Goal: Task Accomplishment & Management: Use online tool/utility

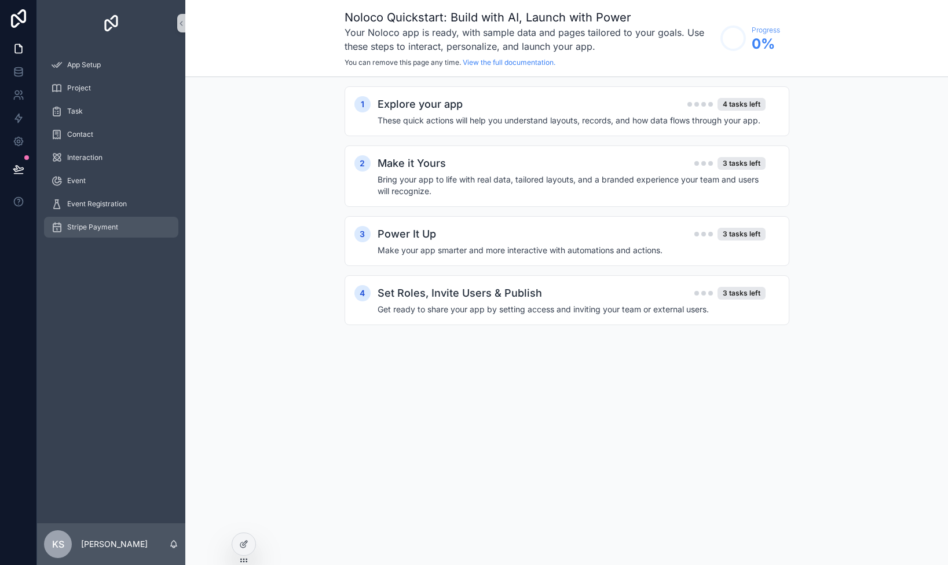
click at [98, 221] on div "Stripe Payment" at bounding box center [111, 227] width 120 height 19
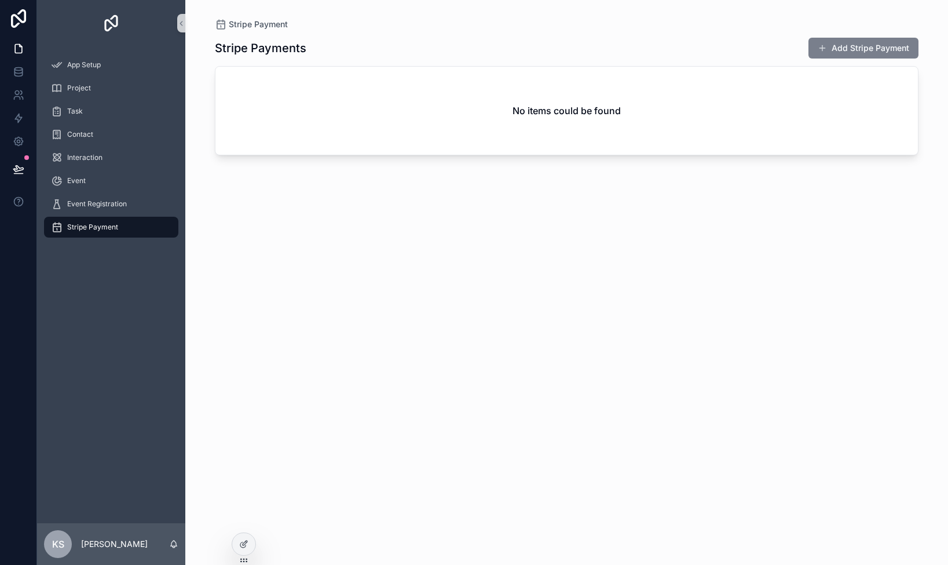
click at [864, 50] on button "Add Stripe Payment" at bounding box center [864, 48] width 110 height 21
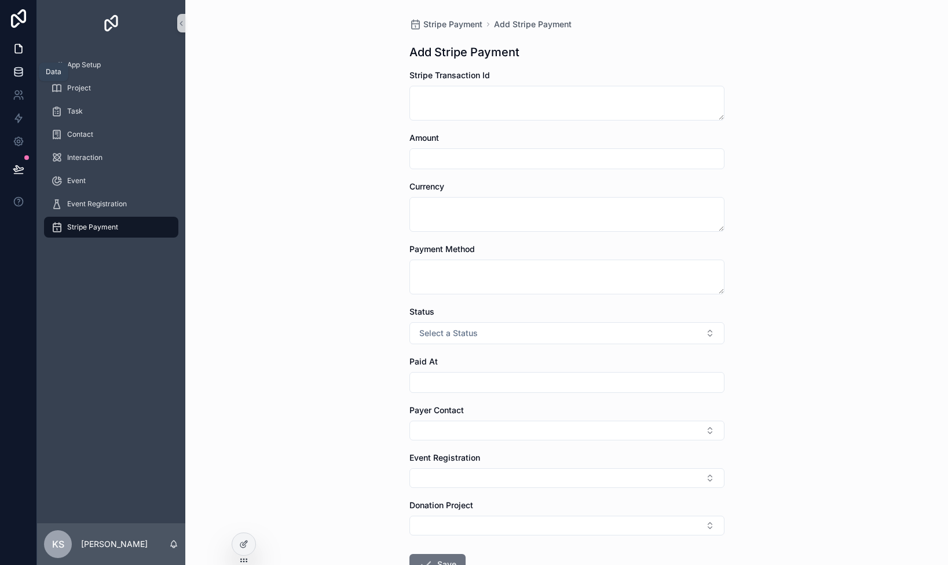
click at [13, 67] on icon at bounding box center [19, 72] width 12 height 12
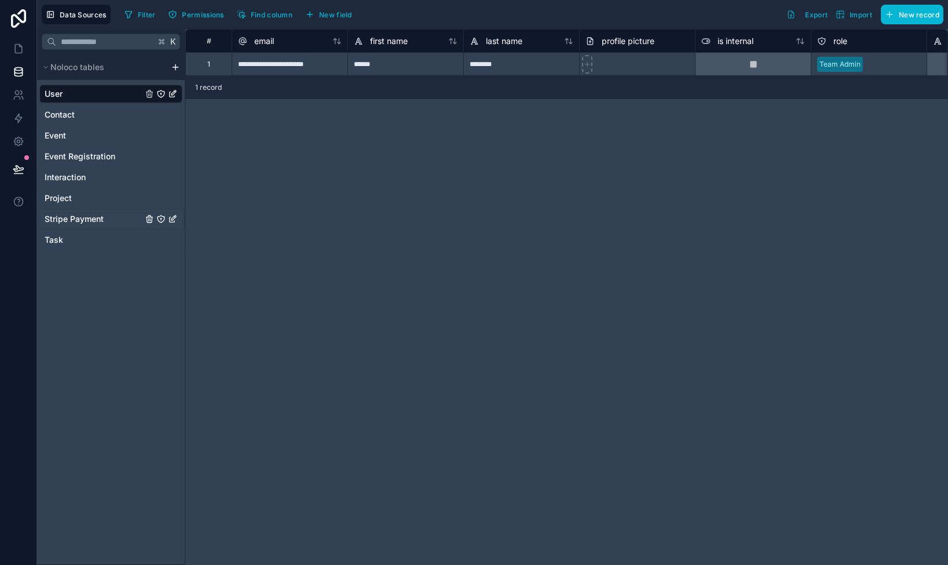
click at [90, 215] on span "Stripe Payment" at bounding box center [74, 219] width 59 height 12
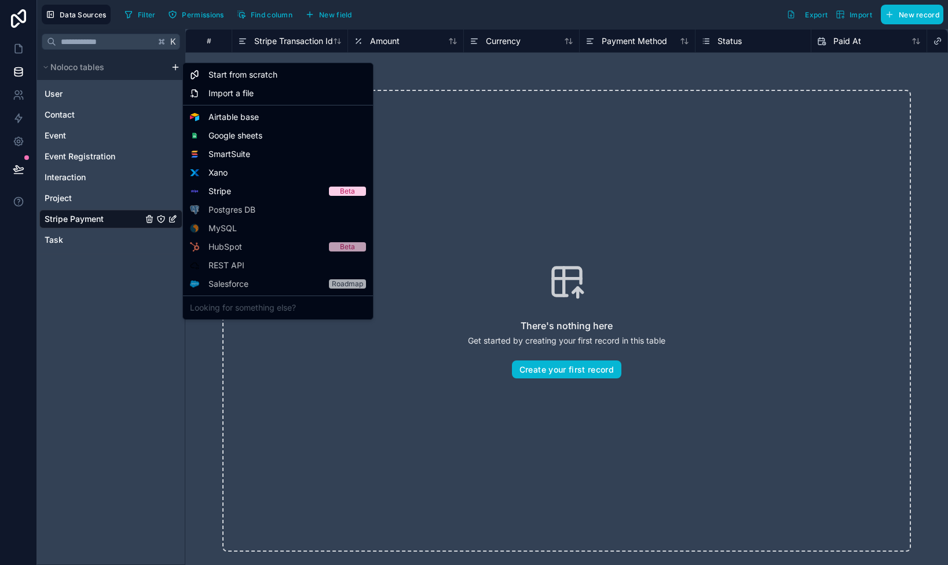
click at [176, 67] on html "Data Sources Filter Permissions Find column New field Export Import New record …" at bounding box center [474, 282] width 948 height 565
click at [229, 193] on span "Stripe" at bounding box center [220, 191] width 23 height 12
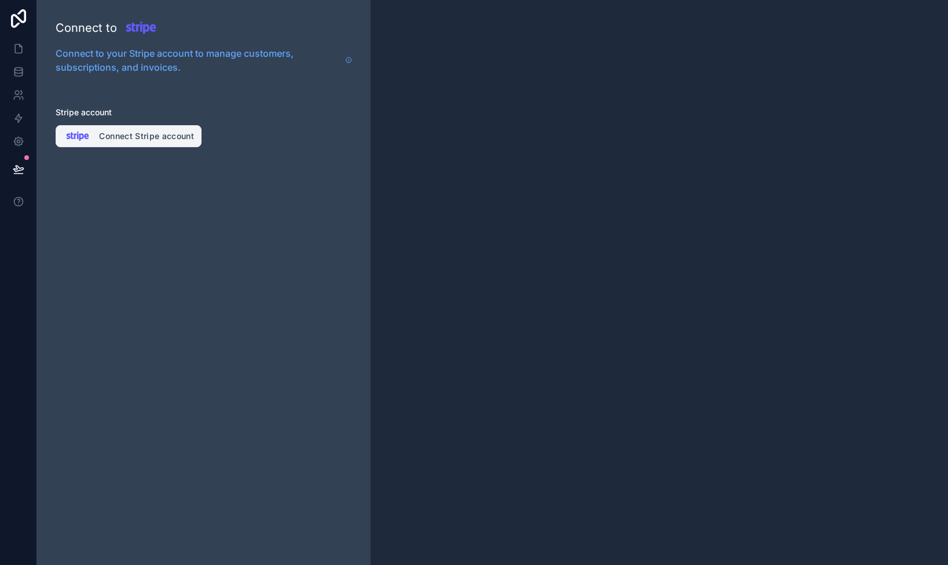
click at [149, 136] on button "Connect Stripe account" at bounding box center [129, 136] width 146 height 22
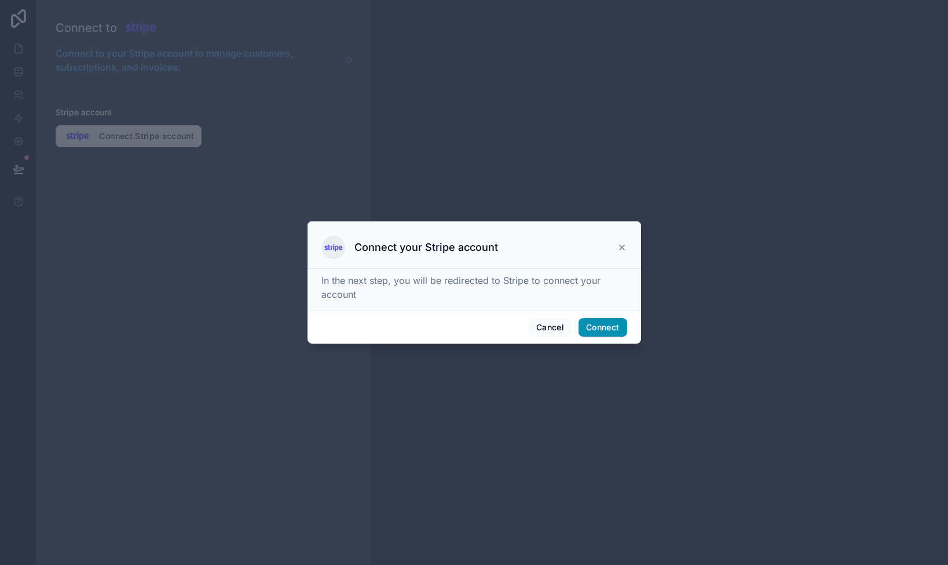
click at [593, 324] on button "Connect" at bounding box center [603, 327] width 48 height 19
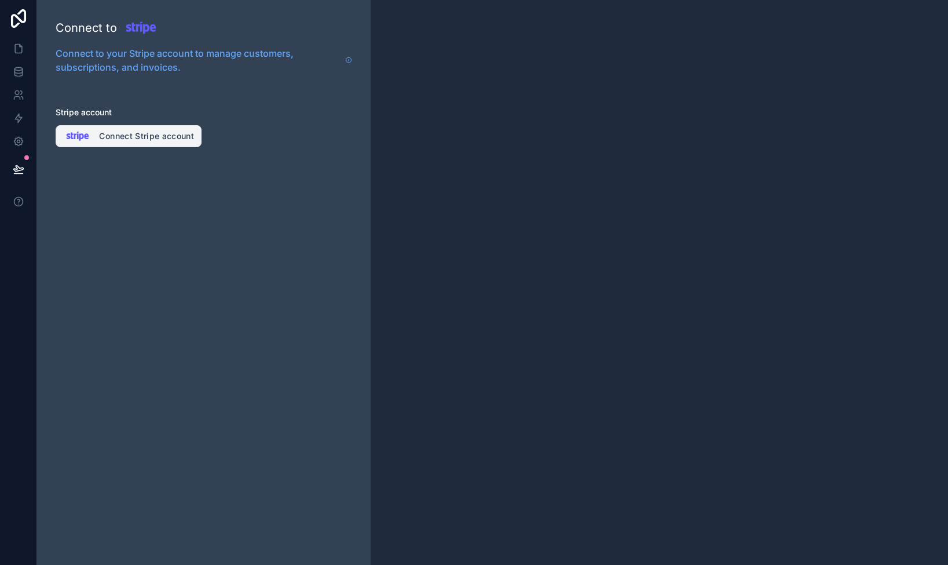
click at [159, 136] on button "Connect Stripe account" at bounding box center [129, 136] width 146 height 22
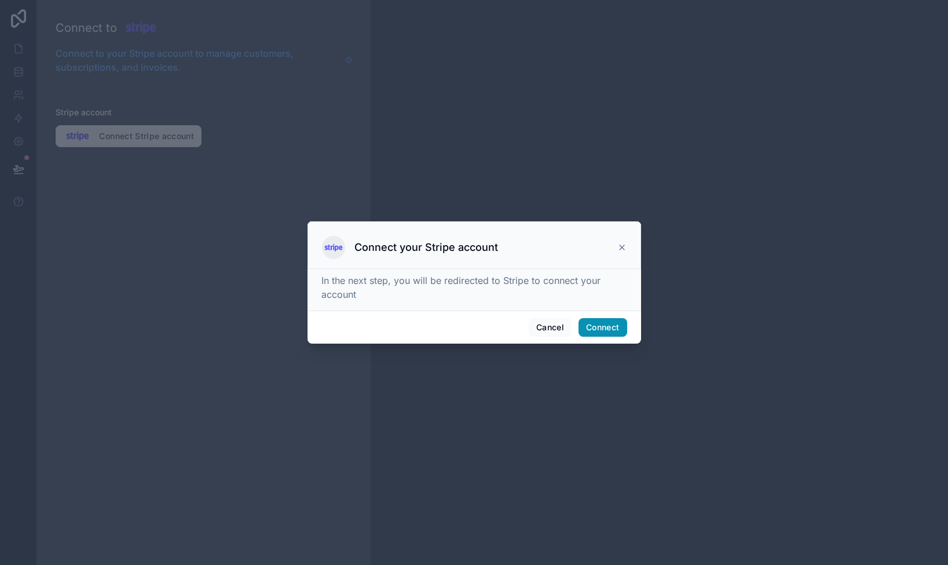
click at [602, 327] on button "Connect" at bounding box center [603, 327] width 48 height 19
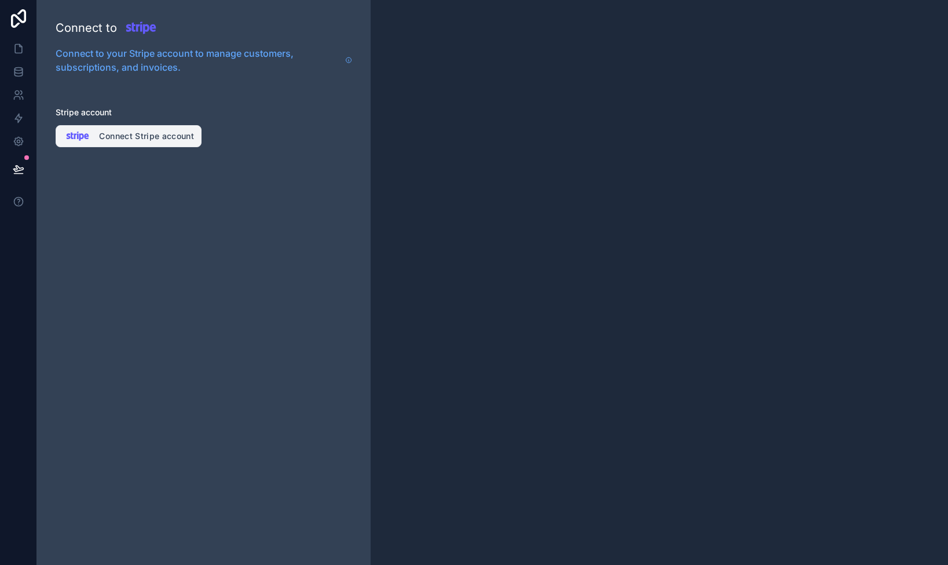
click at [133, 134] on button "Connect Stripe account" at bounding box center [129, 136] width 146 height 22
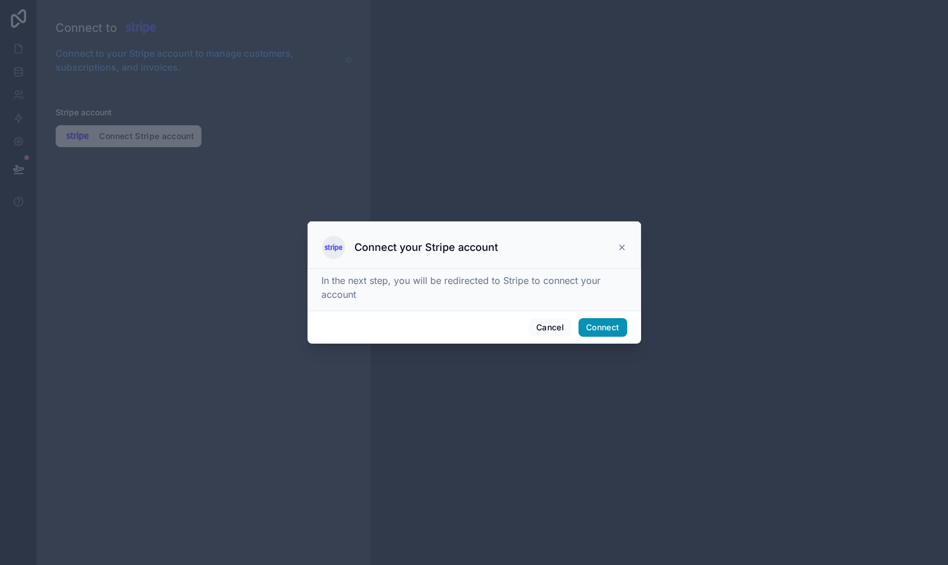
click at [598, 327] on button "Connect" at bounding box center [603, 327] width 48 height 19
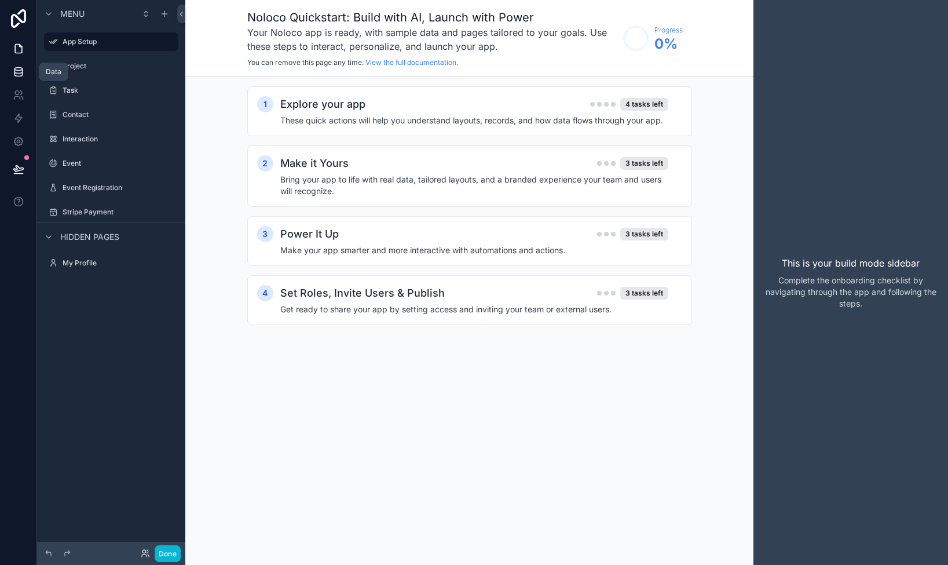
click at [17, 74] on icon at bounding box center [19, 72] width 12 height 12
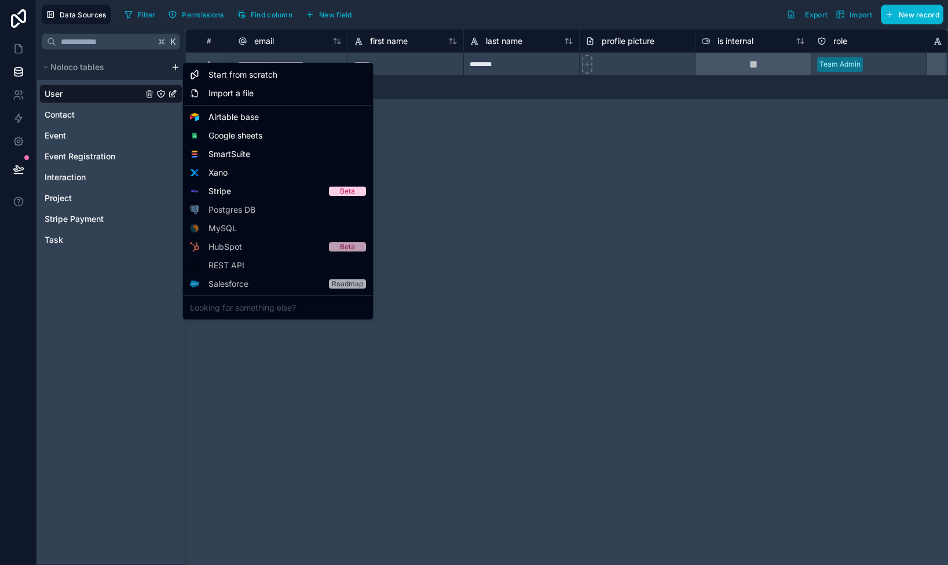
click at [173, 66] on html "**********" at bounding box center [474, 282] width 948 height 565
click at [249, 191] on div "Stripe Beta" at bounding box center [277, 191] width 185 height 19
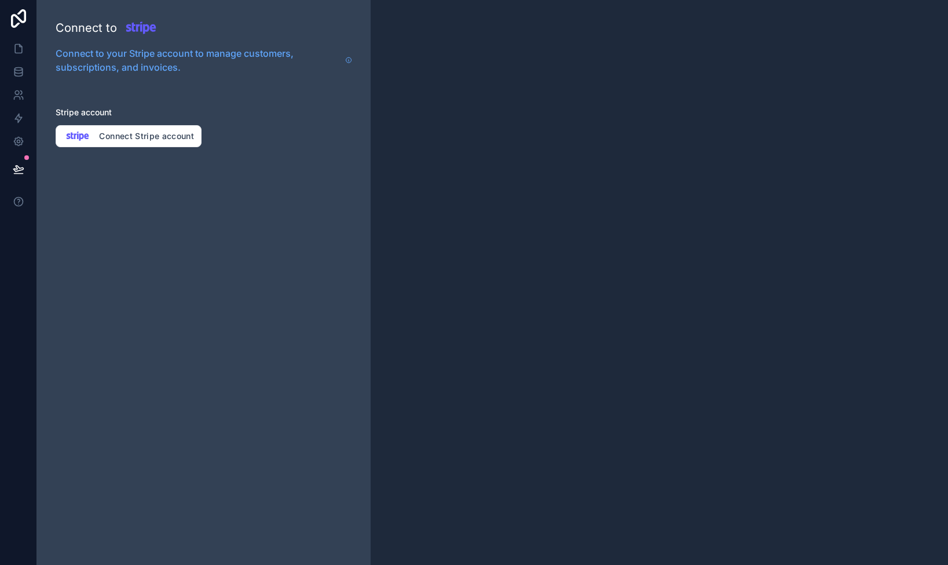
click at [228, 190] on div "Connect to Connect to your Stripe account to manage customers, subscriptions, a…" at bounding box center [204, 282] width 334 height 565
click at [146, 140] on button "Connect Stripe account" at bounding box center [129, 136] width 146 height 22
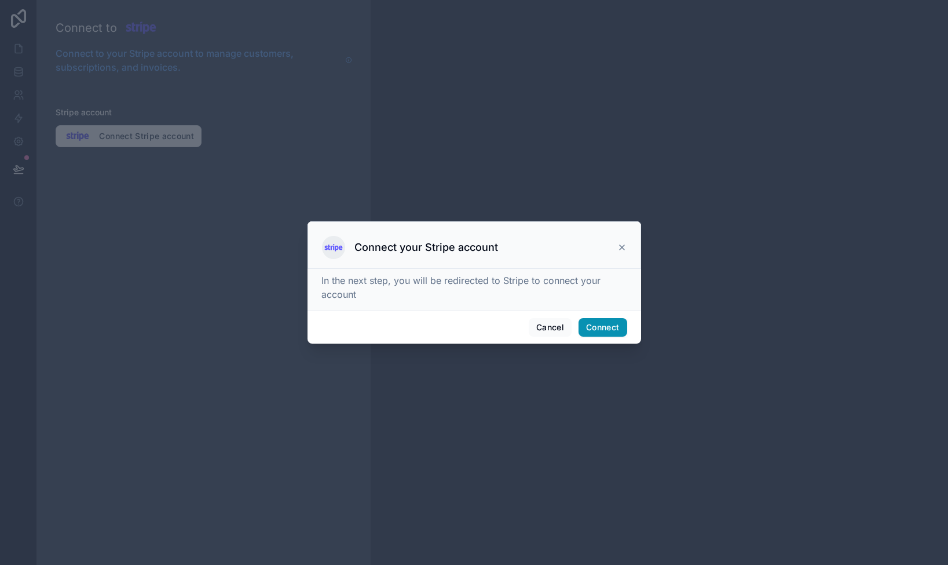
click at [601, 322] on button "Connect" at bounding box center [603, 327] width 48 height 19
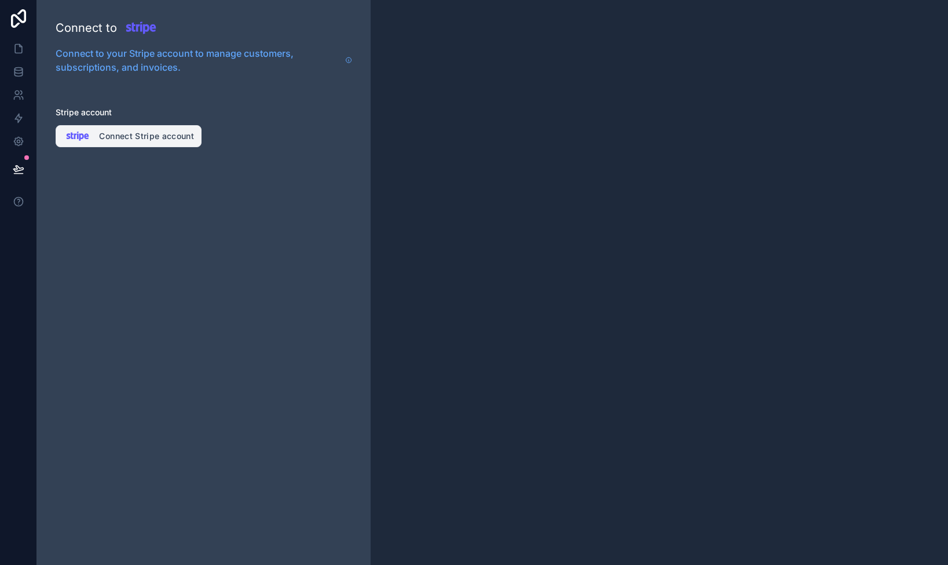
click at [144, 137] on button "Connect Stripe account" at bounding box center [129, 136] width 146 height 22
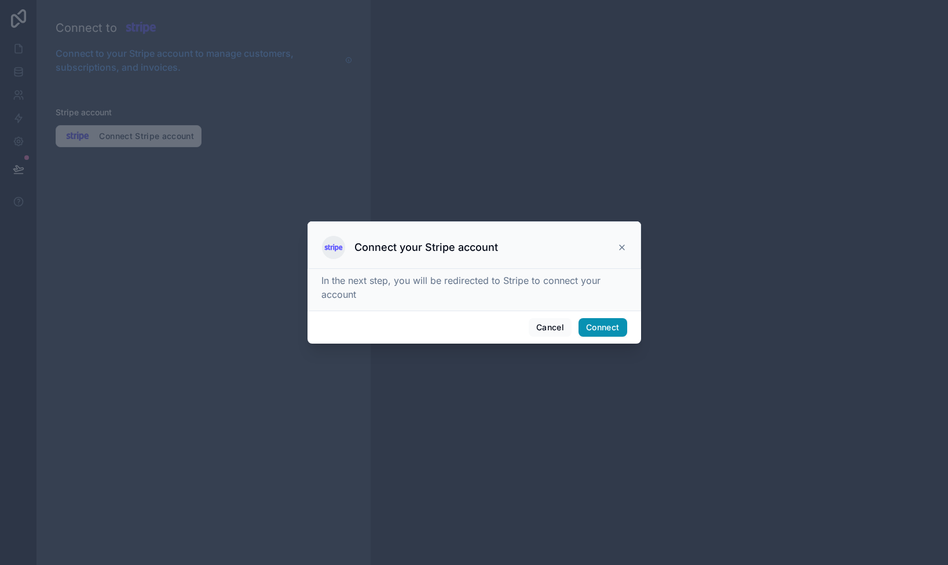
click at [602, 322] on button "Connect" at bounding box center [603, 327] width 48 height 19
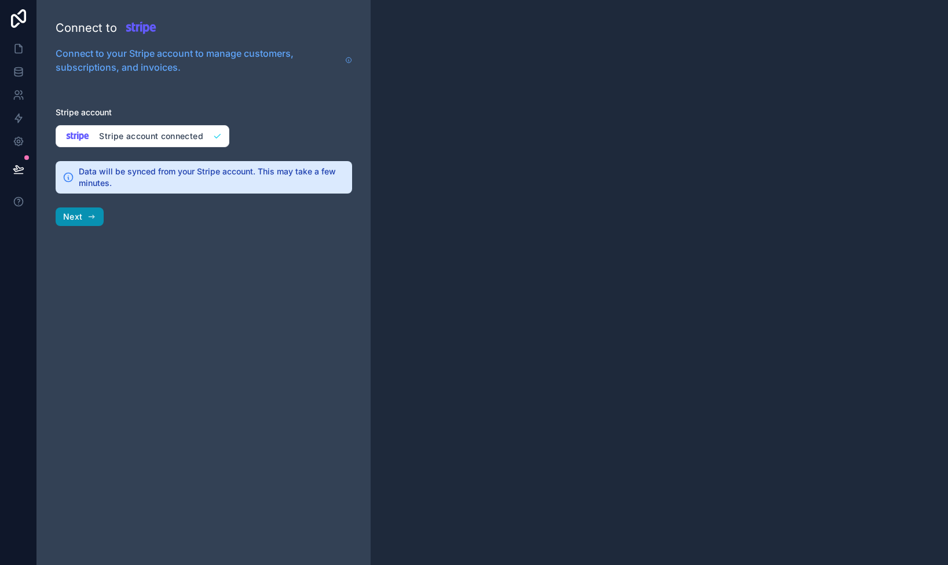
click at [88, 215] on icon "button" at bounding box center [91, 216] width 9 height 9
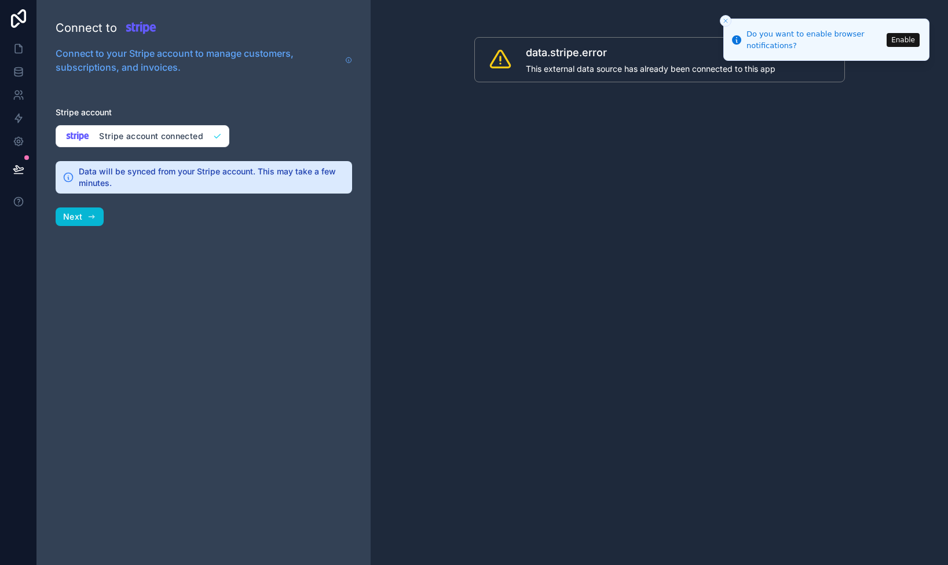
scroll to position [0, 1]
click at [572, 188] on div "data.stripe.error This external data source has already been connected to this …" at bounding box center [660, 282] width 578 height 565
click at [81, 217] on span "Next" at bounding box center [72, 216] width 19 height 10
click at [14, 70] on icon at bounding box center [19, 72] width 12 height 12
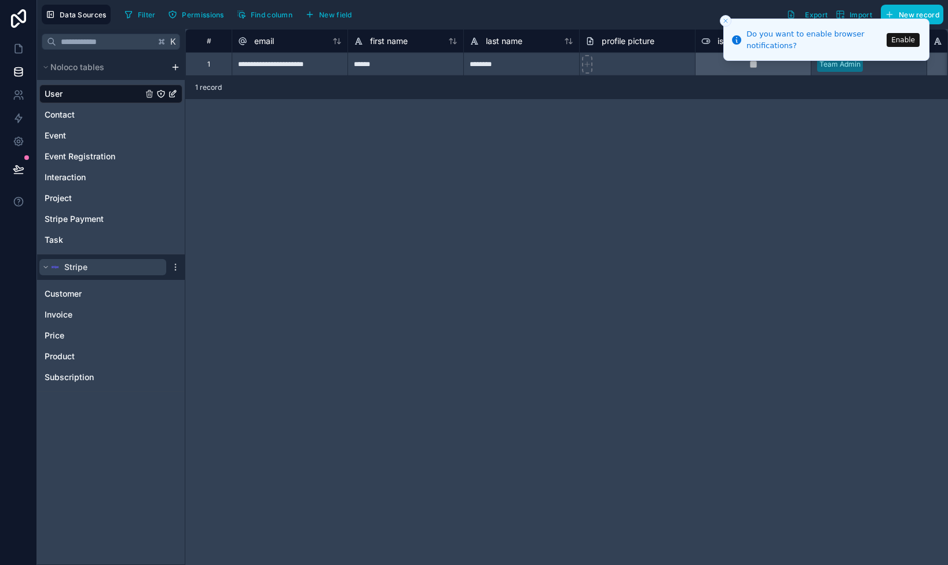
click at [85, 261] on button "Stripe" at bounding box center [102, 267] width 127 height 16
drag, startPoint x: 74, startPoint y: 301, endPoint x: 69, endPoint y: 294, distance: 8.4
click at [74, 301] on link "Customer" at bounding box center [110, 293] width 143 height 19
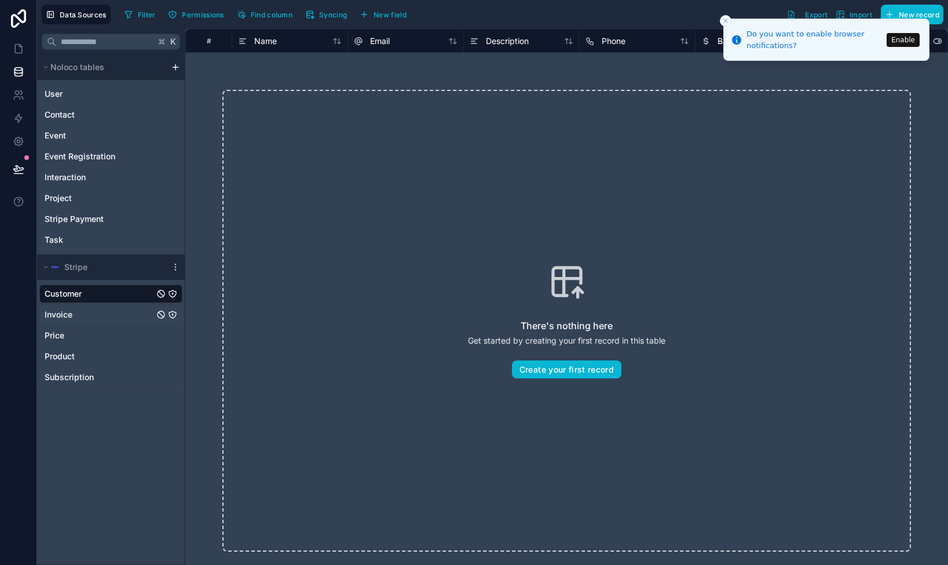
click at [70, 317] on span "Invoice" at bounding box center [59, 315] width 28 height 12
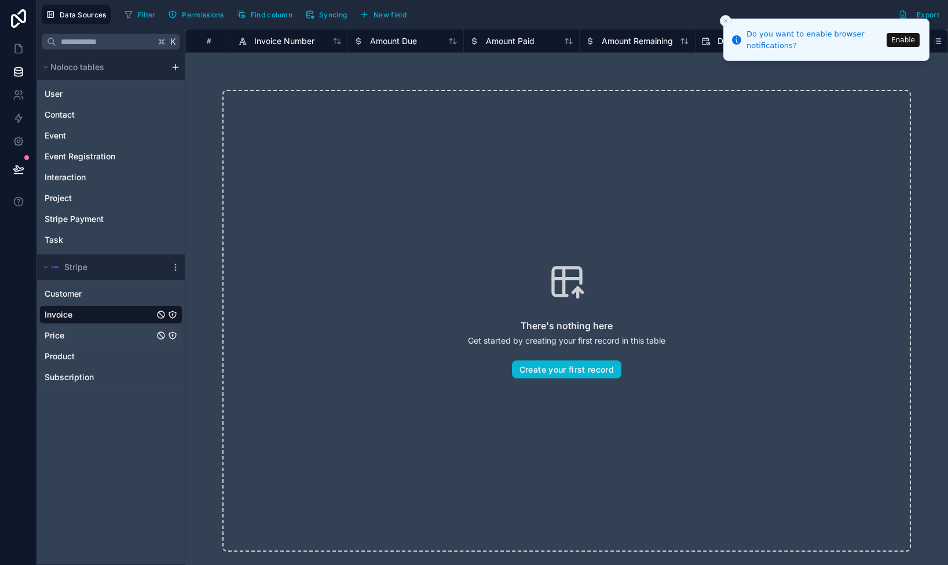
click at [68, 334] on link "Price" at bounding box center [110, 335] width 143 height 19
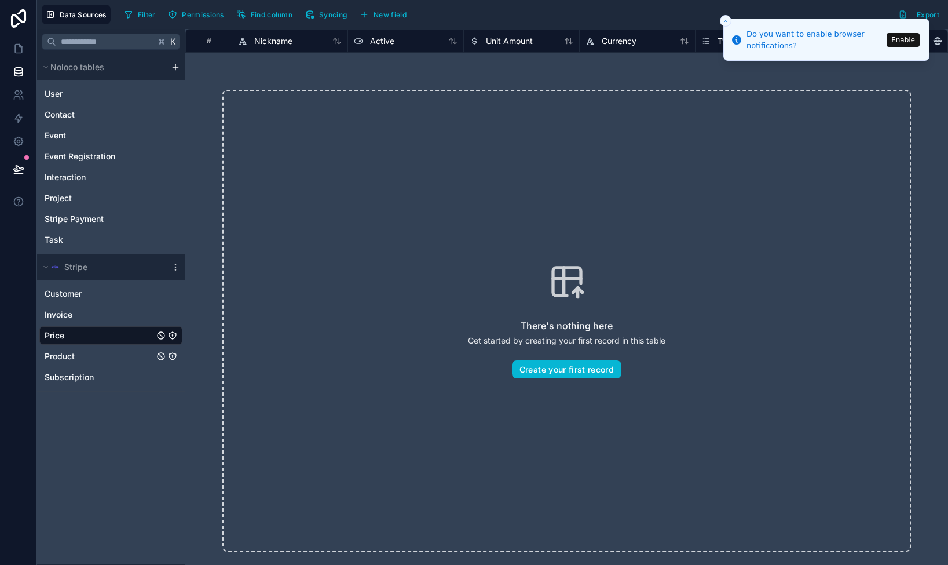
drag, startPoint x: 63, startPoint y: 355, endPoint x: 74, endPoint y: 346, distance: 14.5
click at [63, 355] on span "Product" at bounding box center [60, 356] width 30 height 12
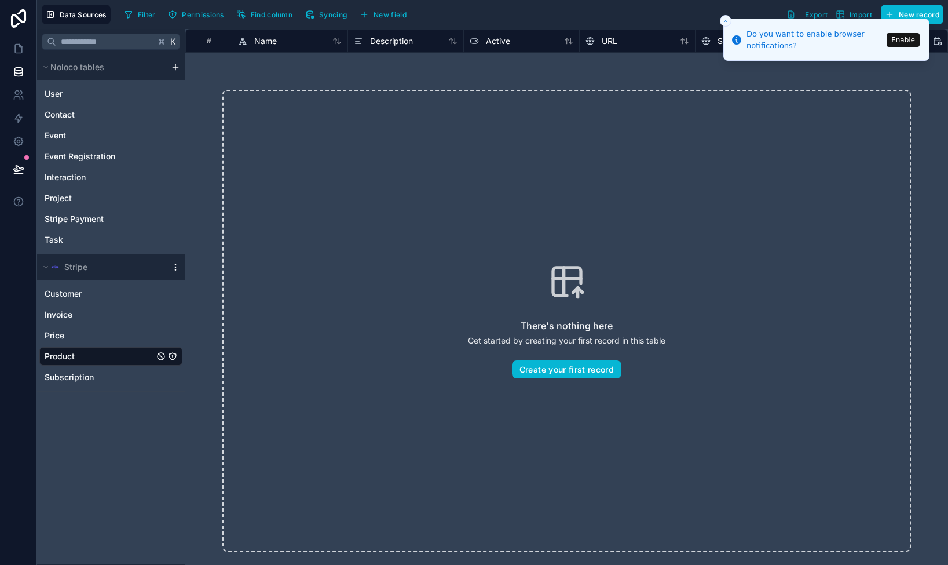
click at [177, 264] on icon "scrollable content" at bounding box center [175, 266] width 9 height 9
click at [209, 294] on span "Update details" at bounding box center [248, 290] width 111 height 9
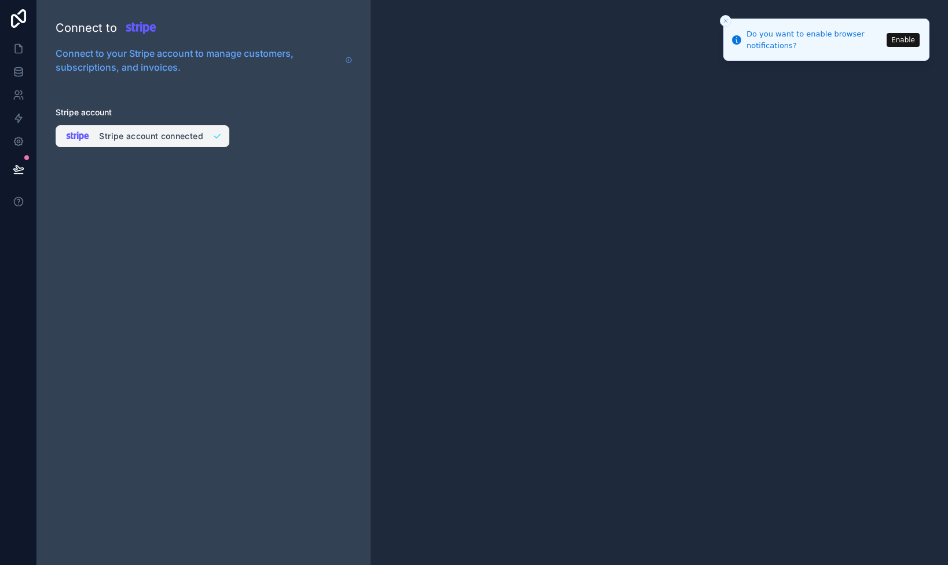
click at [173, 136] on button "Stripe account connected" at bounding box center [143, 136] width 174 height 22
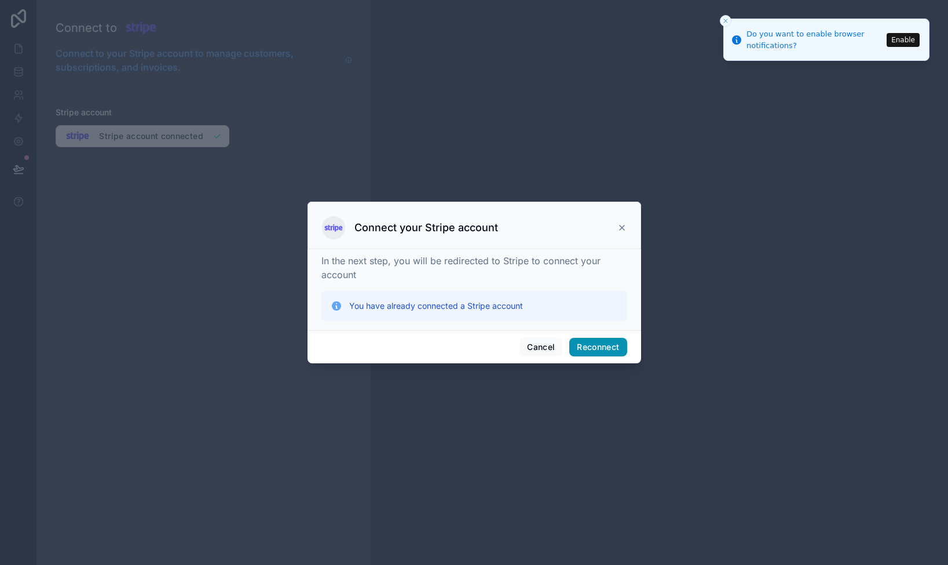
click at [604, 341] on button "Reconnect" at bounding box center [597, 347] width 57 height 19
click at [625, 222] on div "Connect your Stripe account" at bounding box center [474, 227] width 305 height 23
click at [622, 226] on icon at bounding box center [622, 227] width 9 height 9
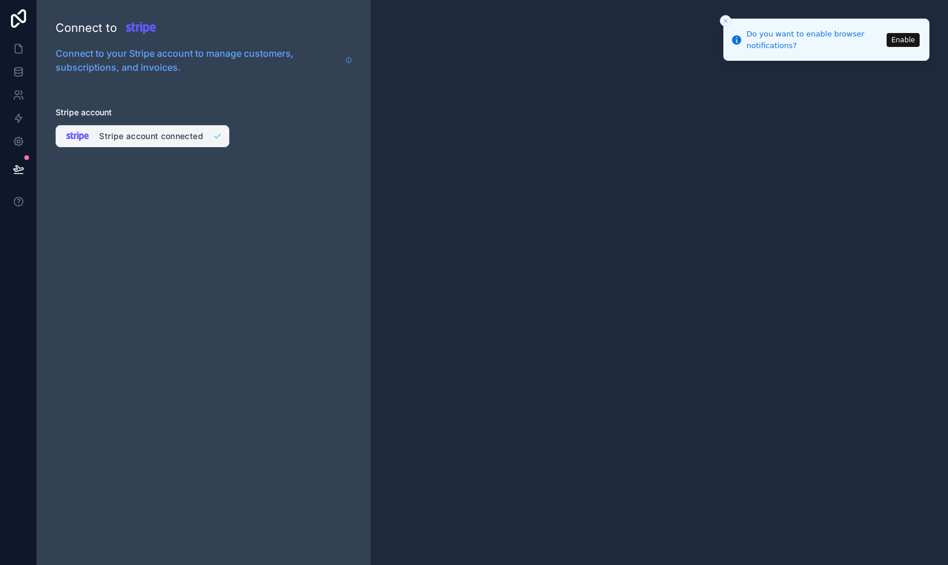
click at [138, 129] on button "Stripe account connected" at bounding box center [143, 136] width 174 height 22
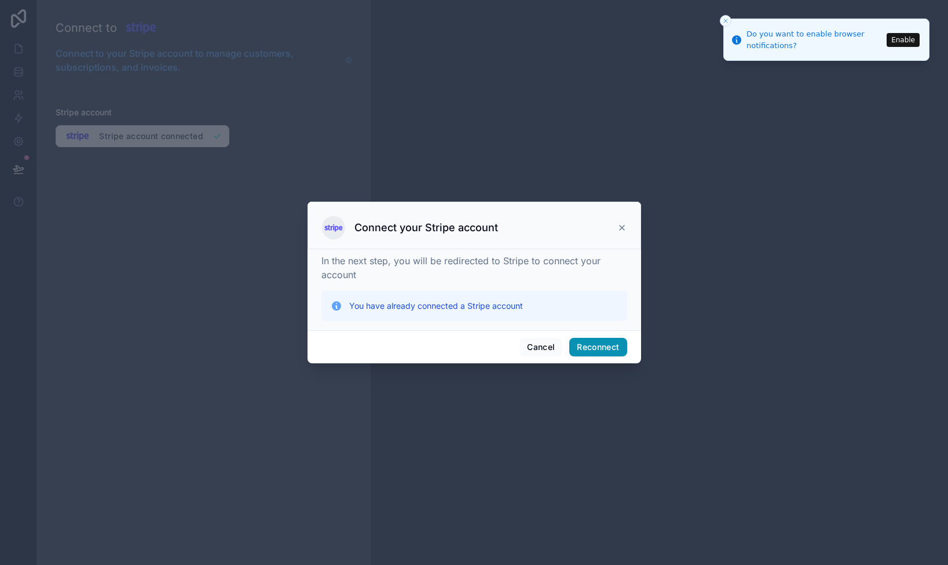
click at [608, 348] on button "Reconnect" at bounding box center [597, 347] width 57 height 19
click at [599, 344] on button "Reconnect" at bounding box center [597, 347] width 57 height 19
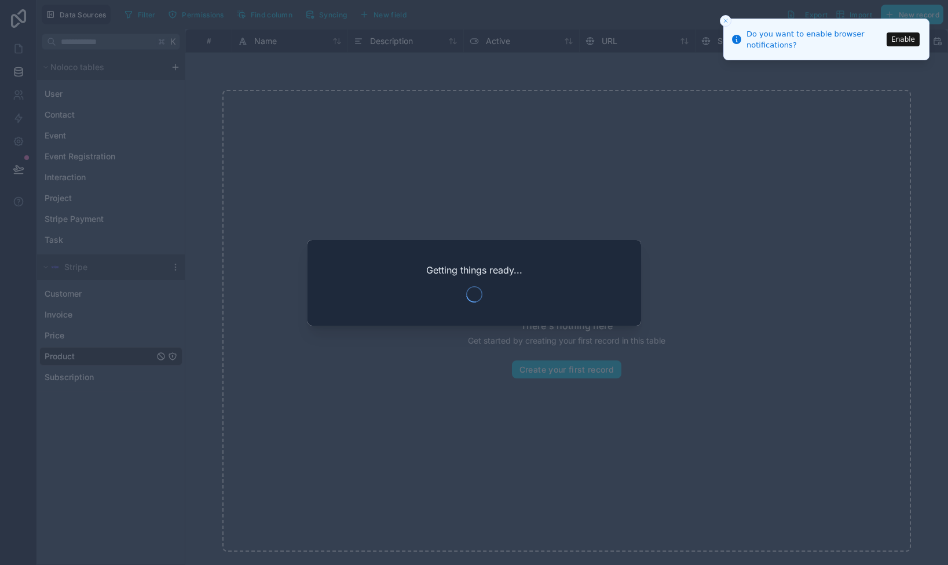
click at [728, 20] on icon "Close toast" at bounding box center [725, 20] width 7 height 7
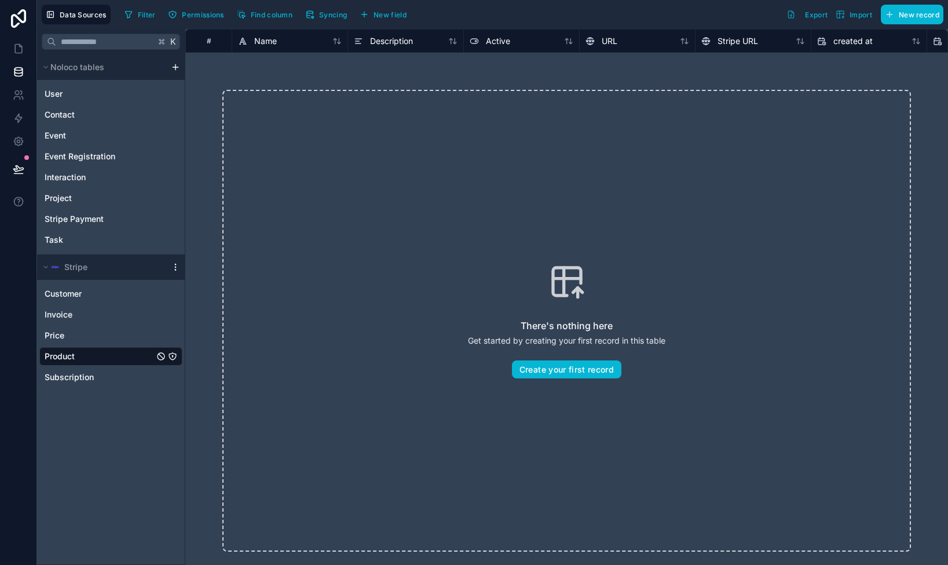
click at [176, 266] on icon "scrollable content" at bounding box center [175, 266] width 1 height 1
click at [258, 368] on span "Delete source" at bounding box center [234, 368] width 83 height 9
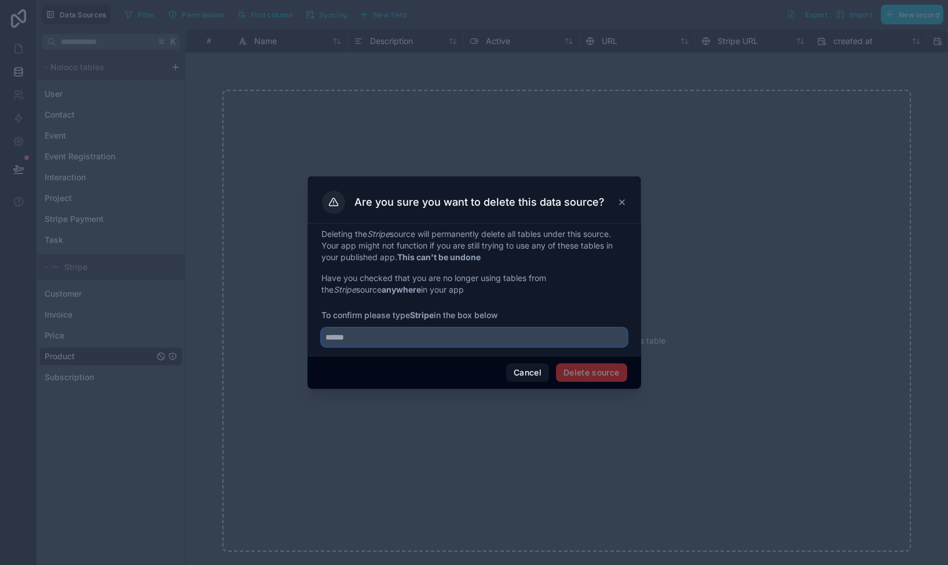
click at [366, 333] on input "text" at bounding box center [475, 337] width 306 height 19
type input "******"
click at [602, 373] on button "Delete source" at bounding box center [591, 372] width 71 height 19
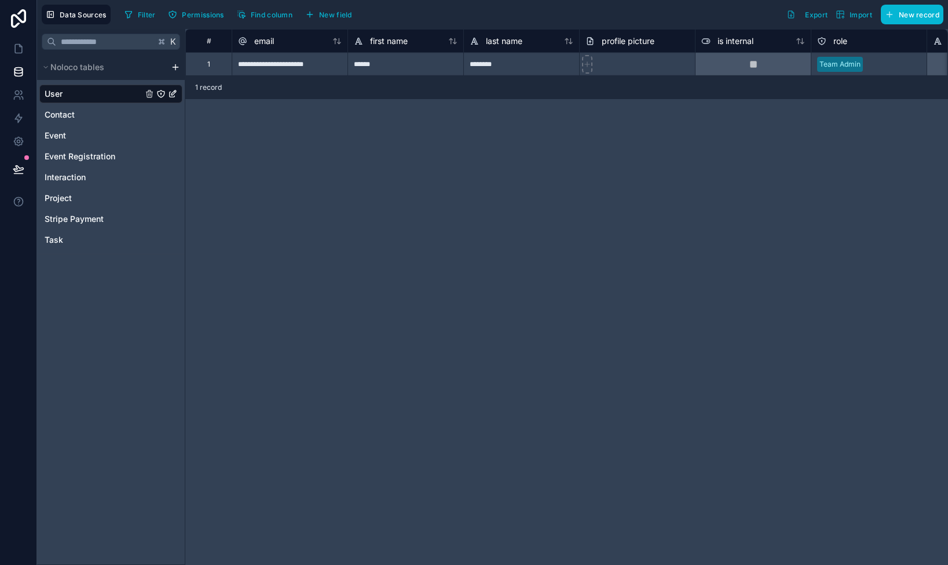
click at [178, 67] on html "**********" at bounding box center [474, 282] width 948 height 565
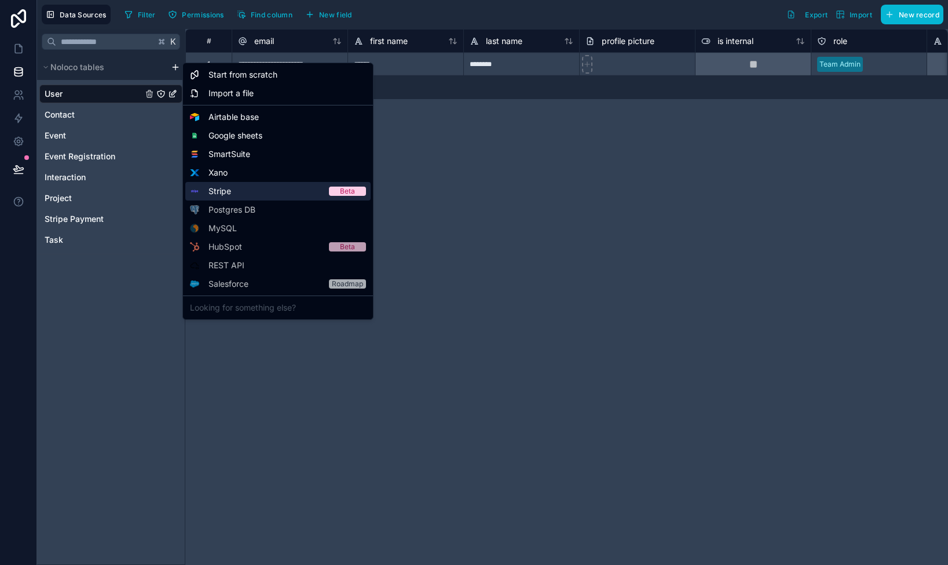
click at [270, 189] on div "Stripe Beta" at bounding box center [277, 191] width 185 height 19
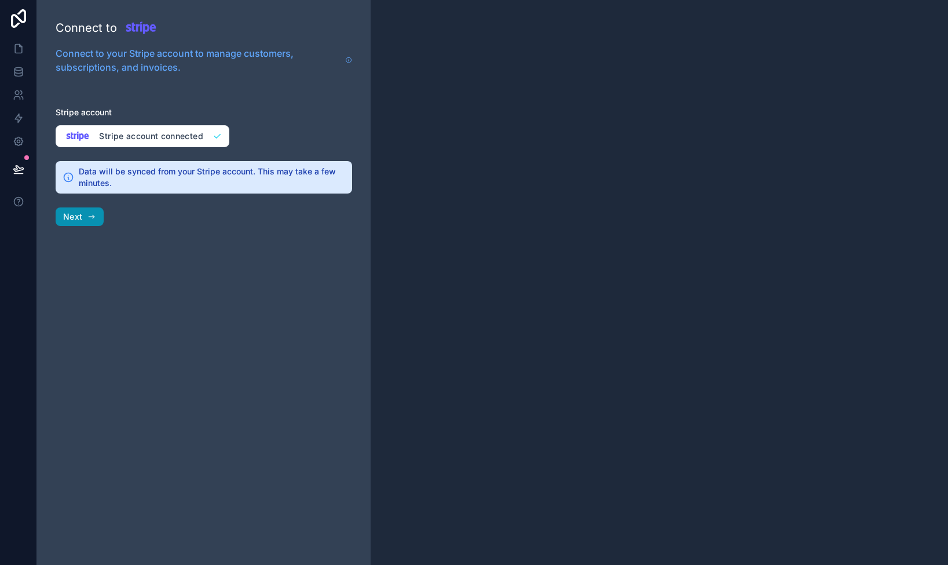
click at [82, 217] on button "Next" at bounding box center [80, 216] width 48 height 19
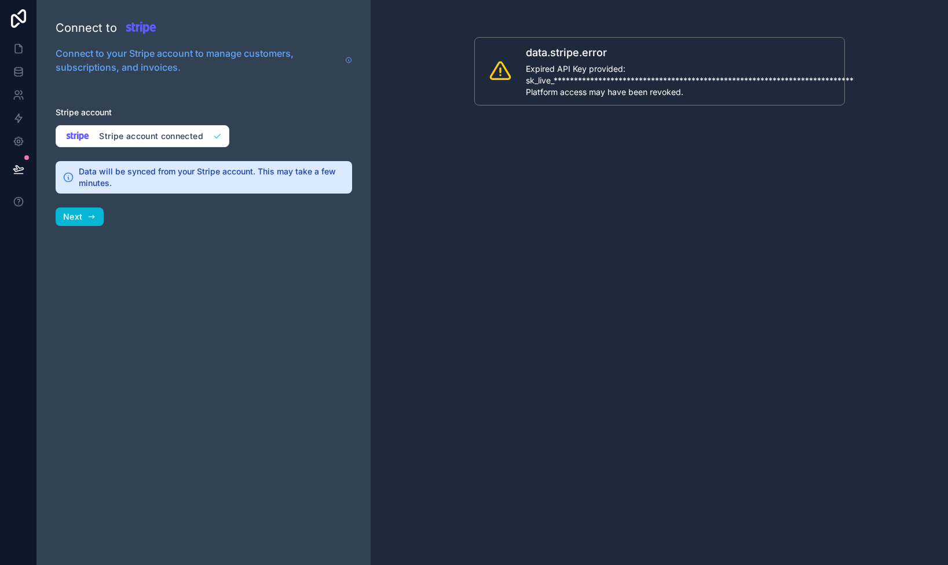
click at [583, 81] on span "**********" at bounding box center [748, 80] width 444 height 35
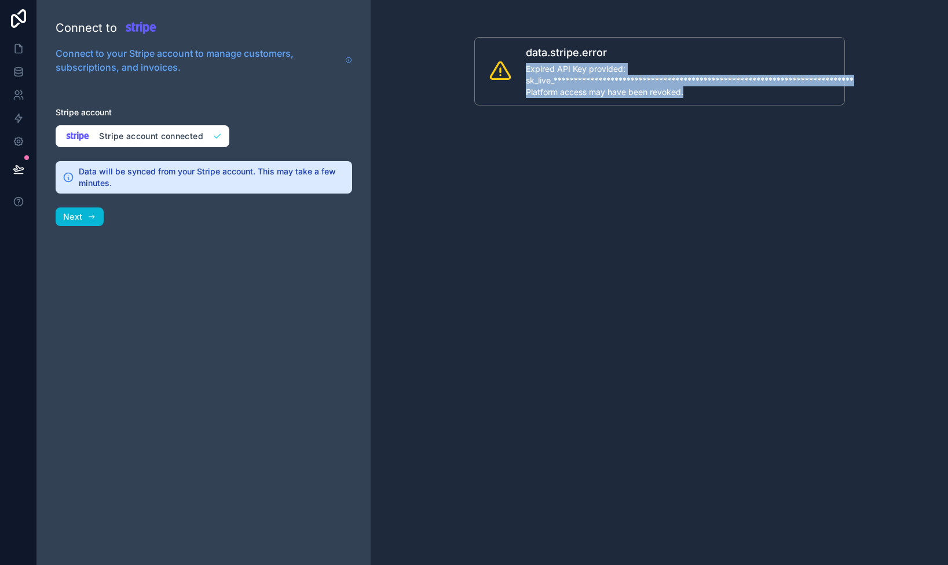
click at [583, 81] on span "**********" at bounding box center [748, 80] width 444 height 35
drag, startPoint x: 580, startPoint y: 92, endPoint x: 553, endPoint y: 115, distance: 35.4
click at [580, 93] on span "**********" at bounding box center [748, 80] width 444 height 35
click at [93, 218] on icon "button" at bounding box center [94, 218] width 2 height 2
click at [146, 134] on button "Stripe account connected" at bounding box center [143, 136] width 174 height 22
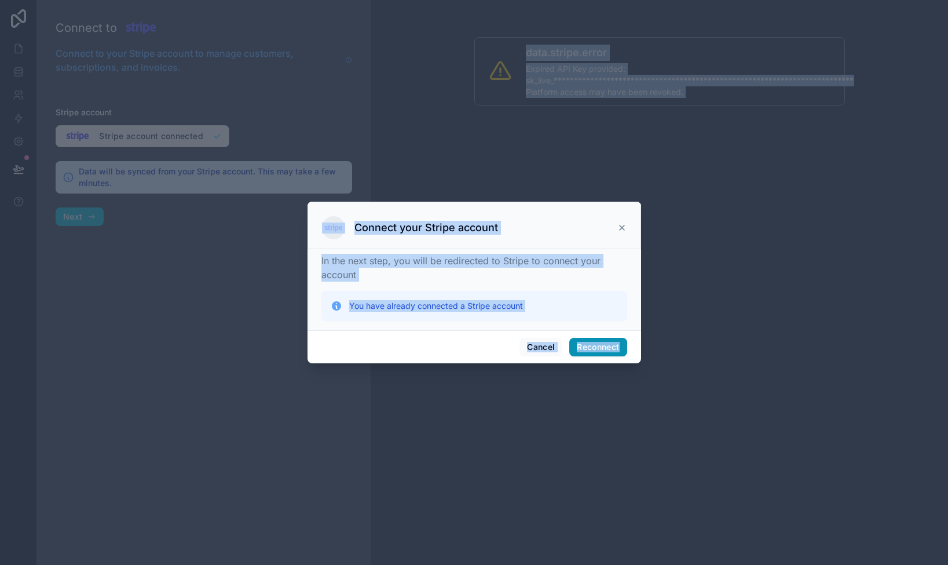
click at [600, 344] on button "Reconnect" at bounding box center [597, 347] width 57 height 19
click at [623, 224] on icon at bounding box center [622, 227] width 9 height 9
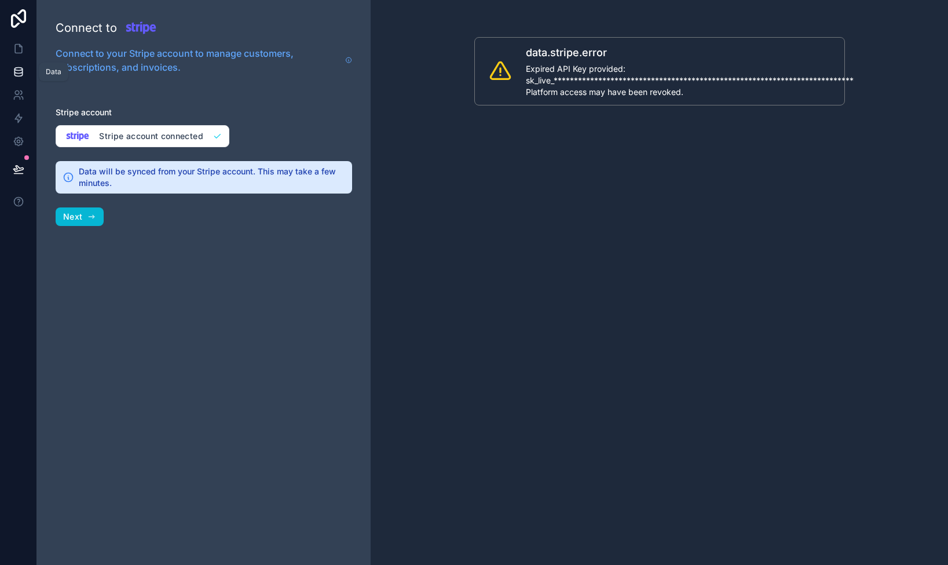
click at [19, 74] on icon at bounding box center [18, 71] width 8 height 5
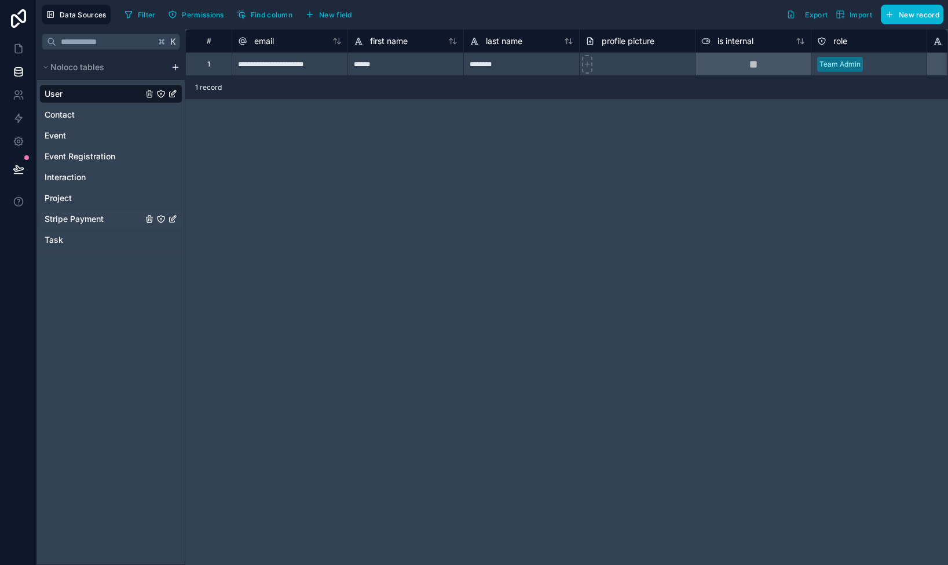
click at [89, 215] on span "Stripe Payment" at bounding box center [74, 219] width 59 height 12
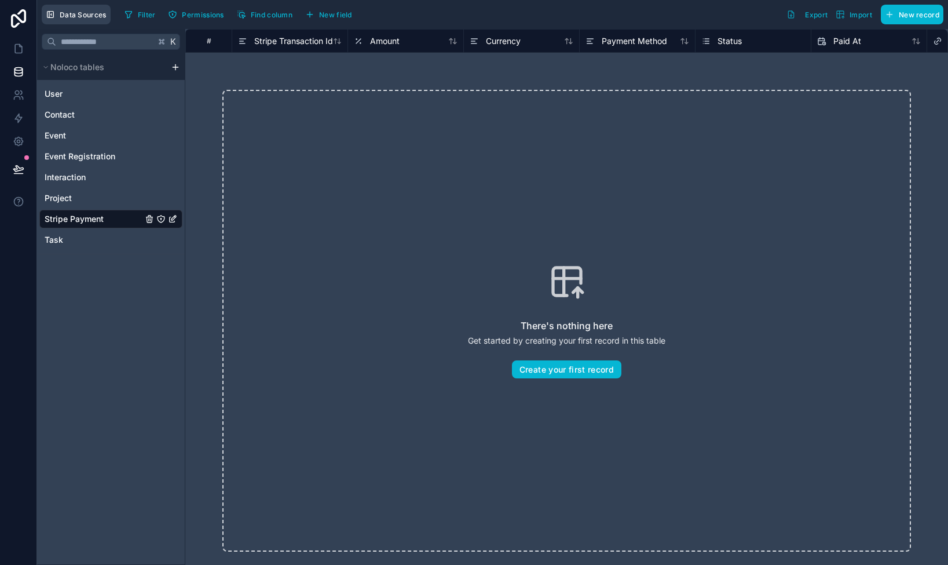
click at [57, 14] on button "Data Sources" at bounding box center [76, 15] width 69 height 20
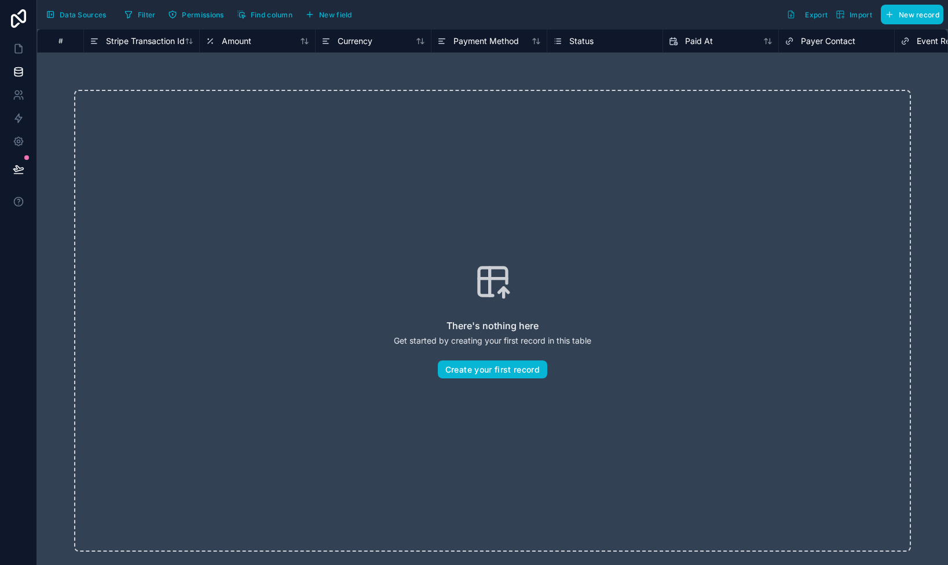
click at [57, 14] on button "Data Sources" at bounding box center [76, 15] width 69 height 20
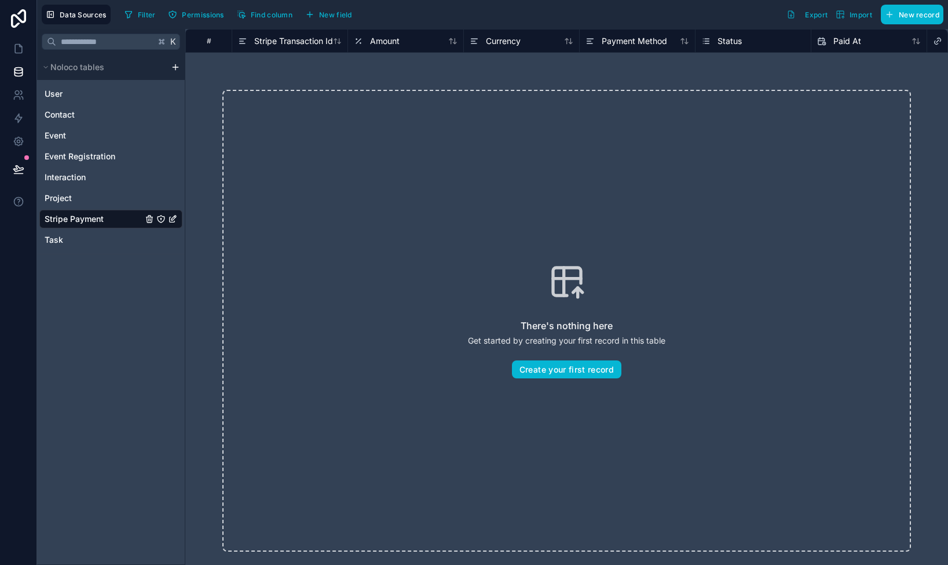
click at [176, 72] on div "Noloco tables" at bounding box center [111, 66] width 148 height 25
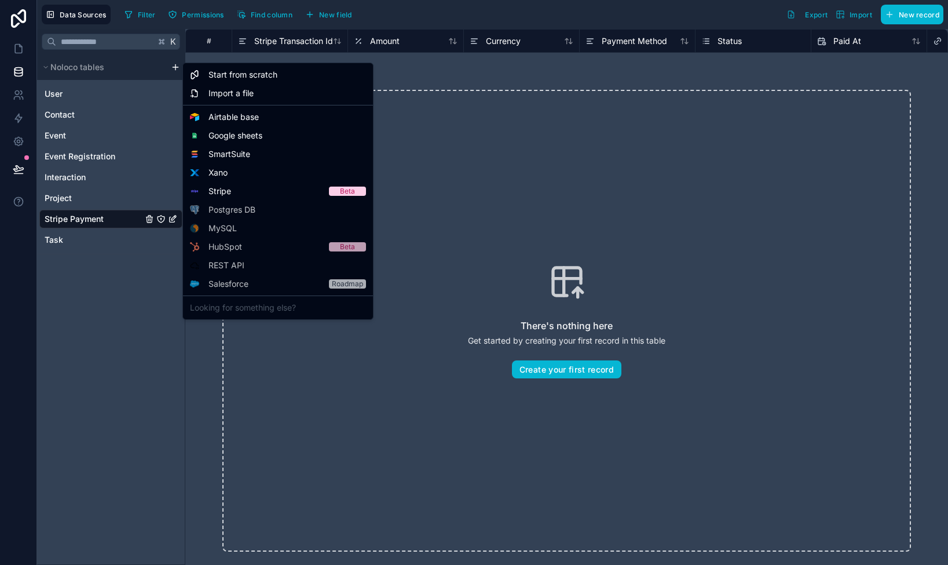
click at [175, 68] on html "Data Sources Filter Permissions Find column New field Export Import New record …" at bounding box center [474, 282] width 948 height 565
click at [230, 191] on span "Stripe" at bounding box center [220, 191] width 23 height 12
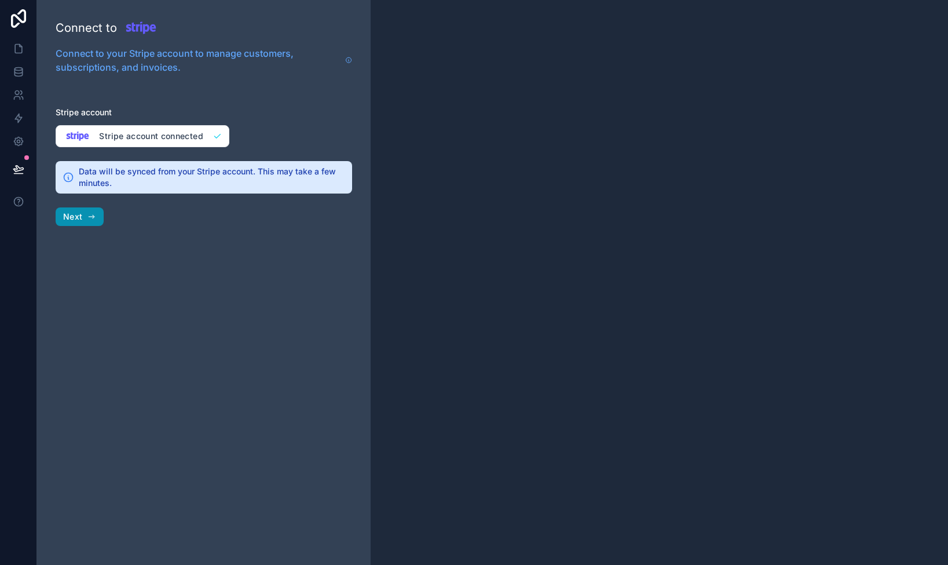
click at [87, 216] on icon "button" at bounding box center [91, 216] width 9 height 9
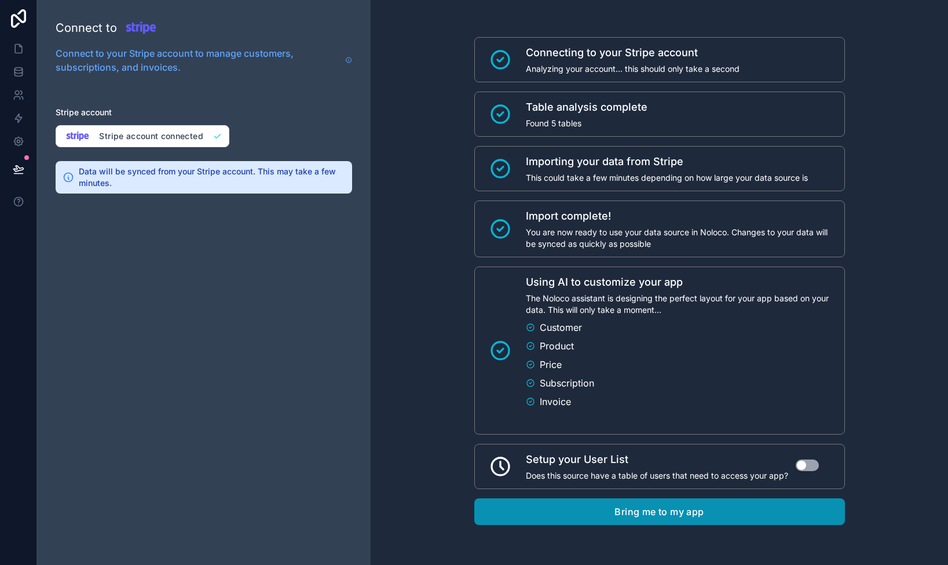
click at [641, 510] on button "Bring me to my app" at bounding box center [659, 511] width 371 height 27
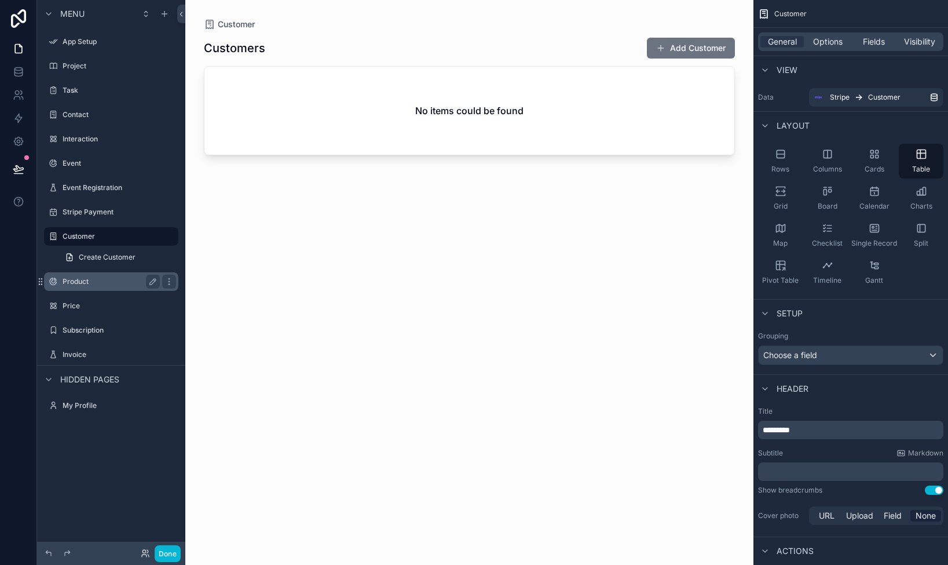
click at [72, 279] on label "Product" at bounding box center [109, 281] width 93 height 9
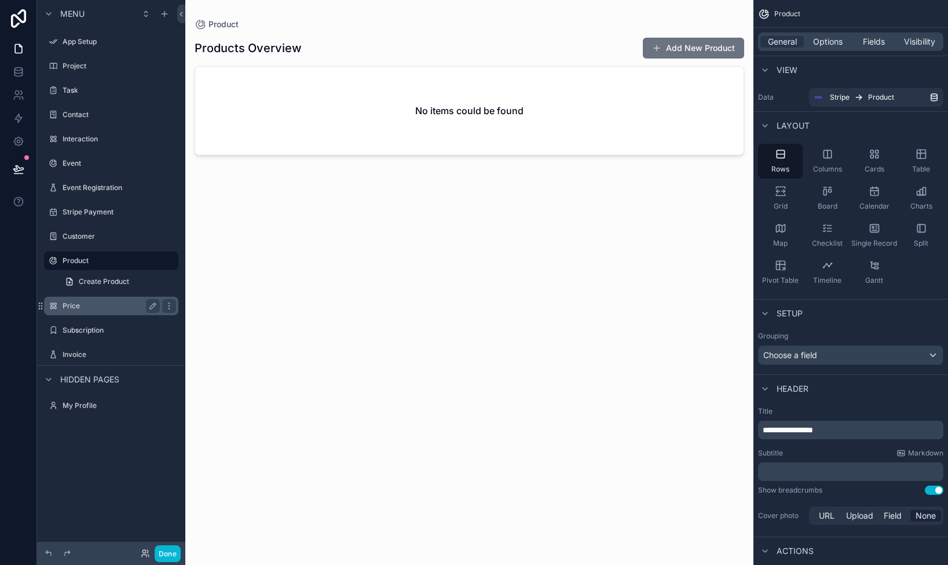
click at [75, 306] on label "Price" at bounding box center [109, 305] width 93 height 9
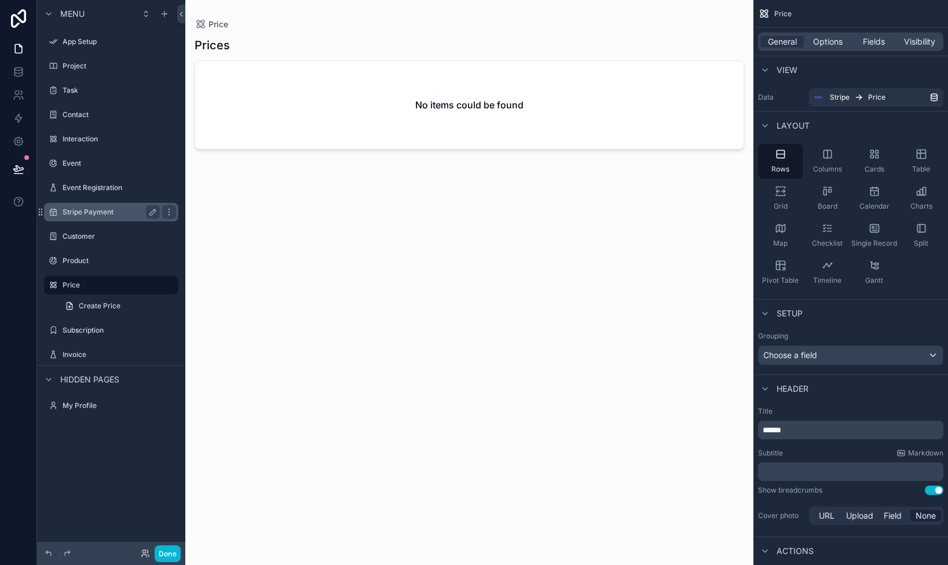
click at [80, 217] on div "Stripe Payment" at bounding box center [111, 212] width 97 height 14
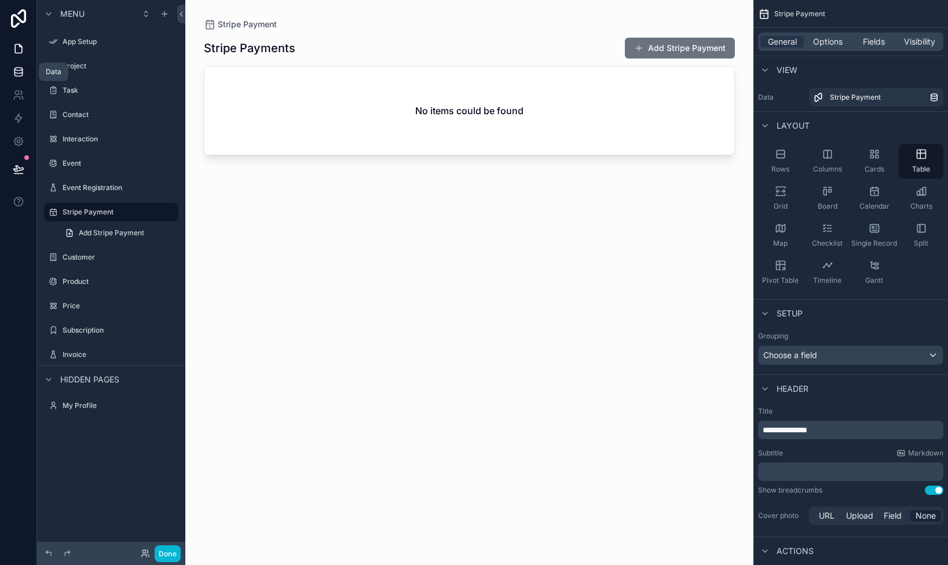
click at [21, 68] on icon at bounding box center [18, 69] width 8 height 3
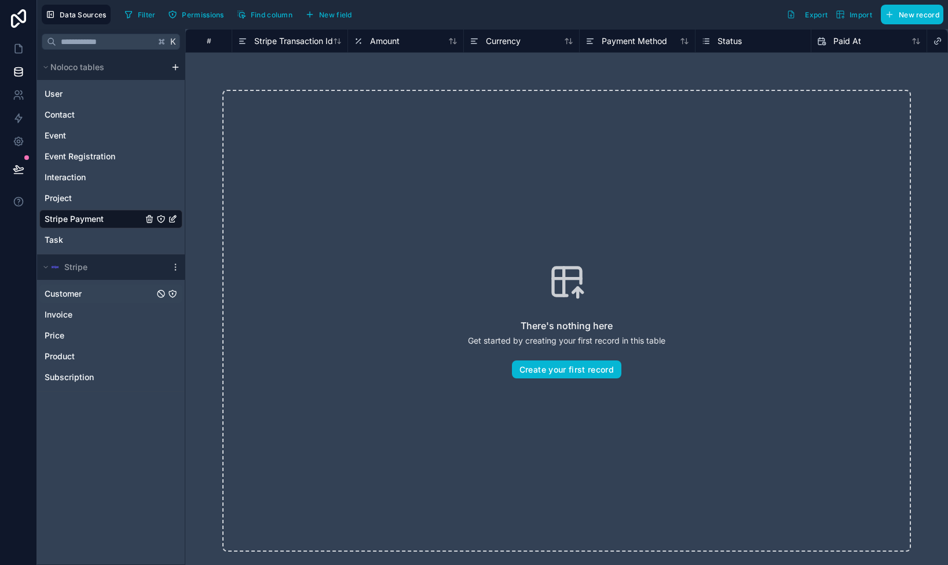
click at [68, 293] on span "Customer" at bounding box center [63, 294] width 37 height 12
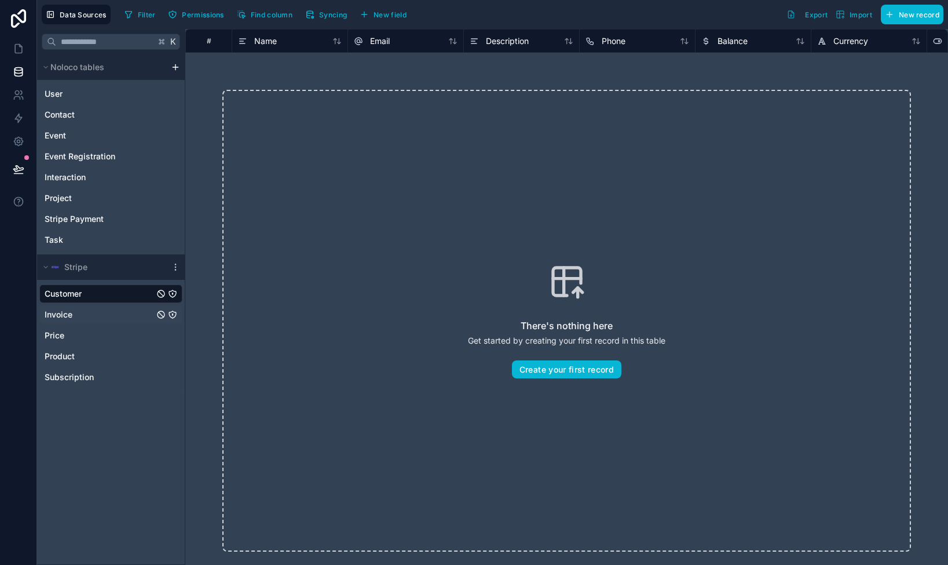
click at [59, 311] on span "Invoice" at bounding box center [59, 315] width 28 height 12
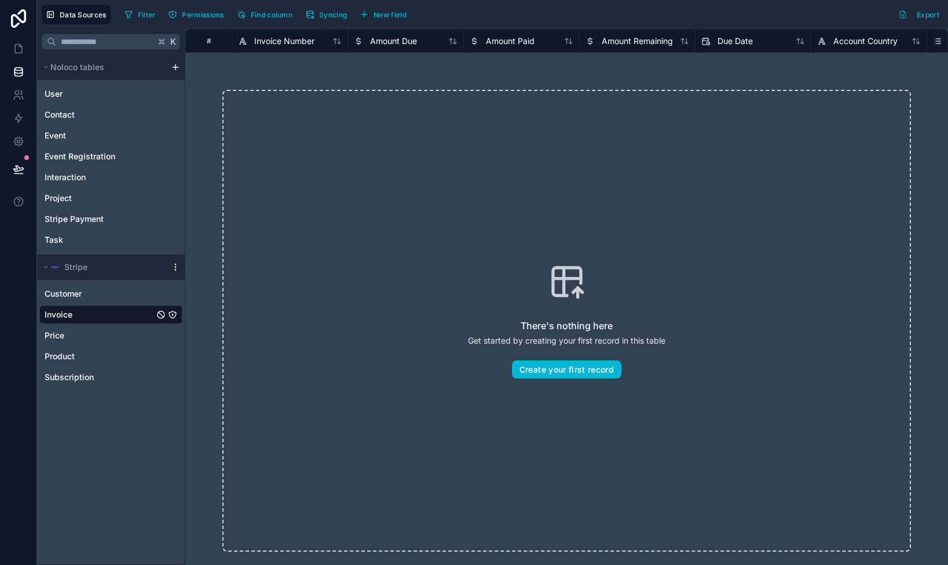
click at [174, 264] on icon "scrollable content" at bounding box center [175, 266] width 9 height 9
click at [250, 311] on span "Queue data sync" at bounding box center [234, 309] width 83 height 9
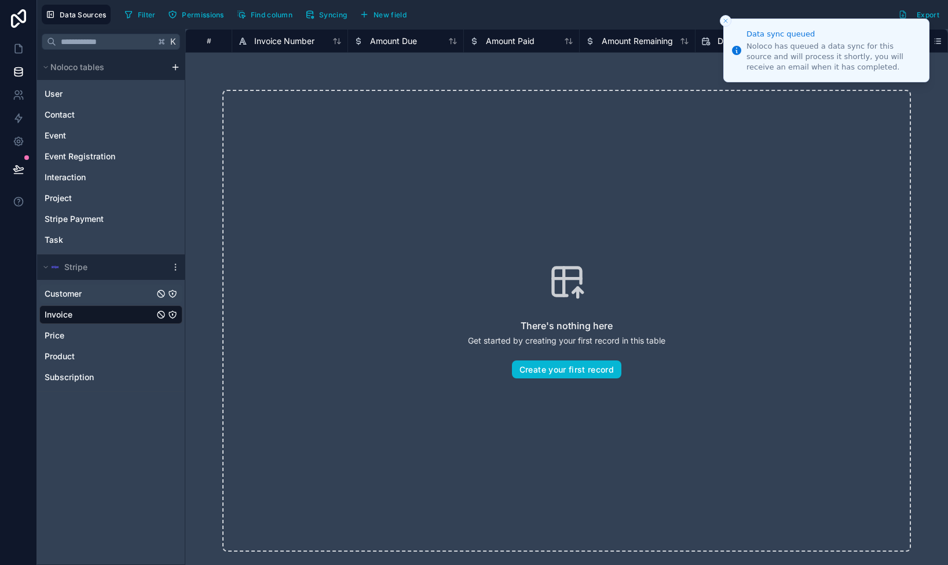
click at [59, 293] on span "Customer" at bounding box center [63, 294] width 37 height 12
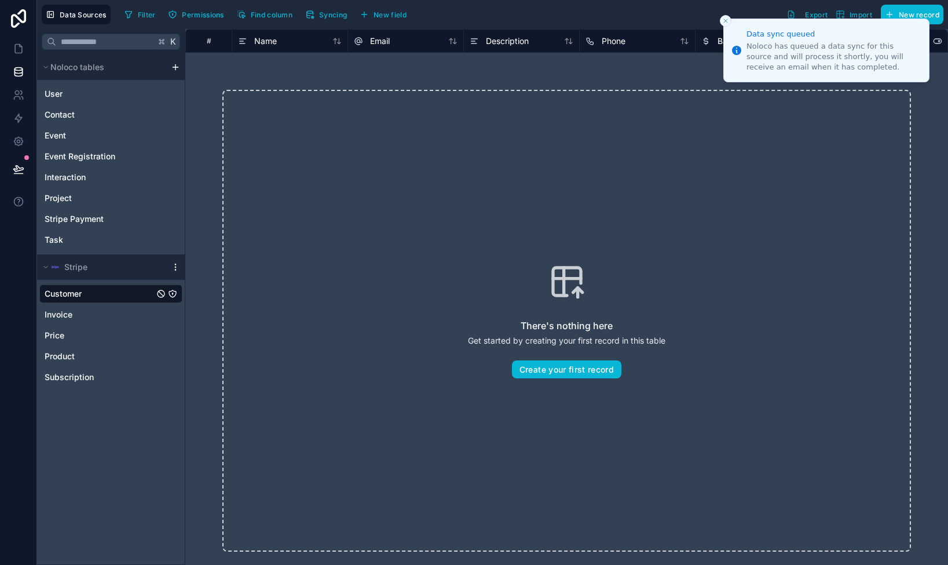
click at [177, 265] on icon "scrollable content" at bounding box center [175, 266] width 9 height 9
click at [202, 348] on span "Enable tables" at bounding box center [248, 349] width 111 height 9
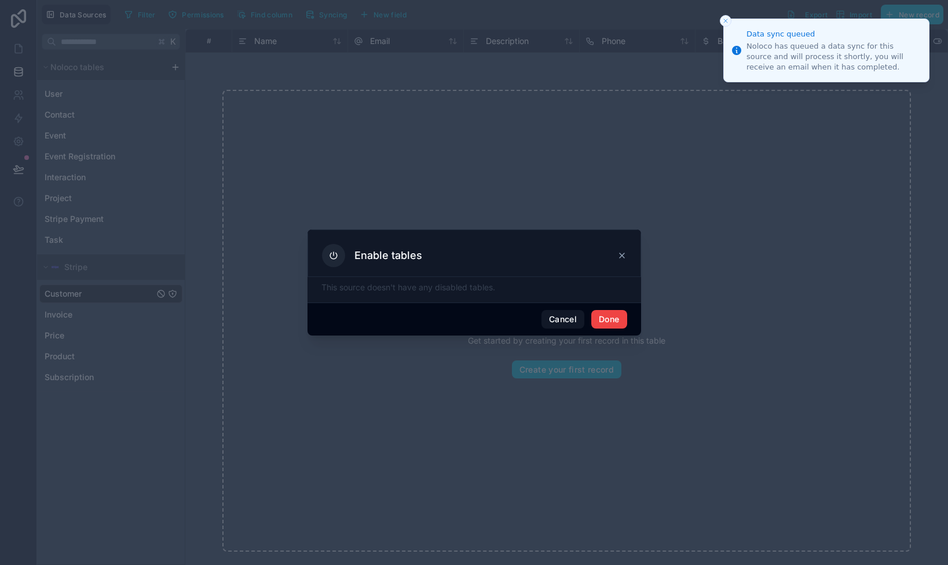
drag, startPoint x: 309, startPoint y: 282, endPoint x: 327, endPoint y: 272, distance: 20.0
click at [310, 281] on div "This source doesn't have any disabled tables." at bounding box center [475, 289] width 334 height 25
click at [366, 254] on h3 "Enable tables" at bounding box center [389, 256] width 68 height 14
click at [335, 252] on icon at bounding box center [333, 255] width 10 height 10
click at [456, 251] on div "Enable tables" at bounding box center [474, 255] width 305 height 23
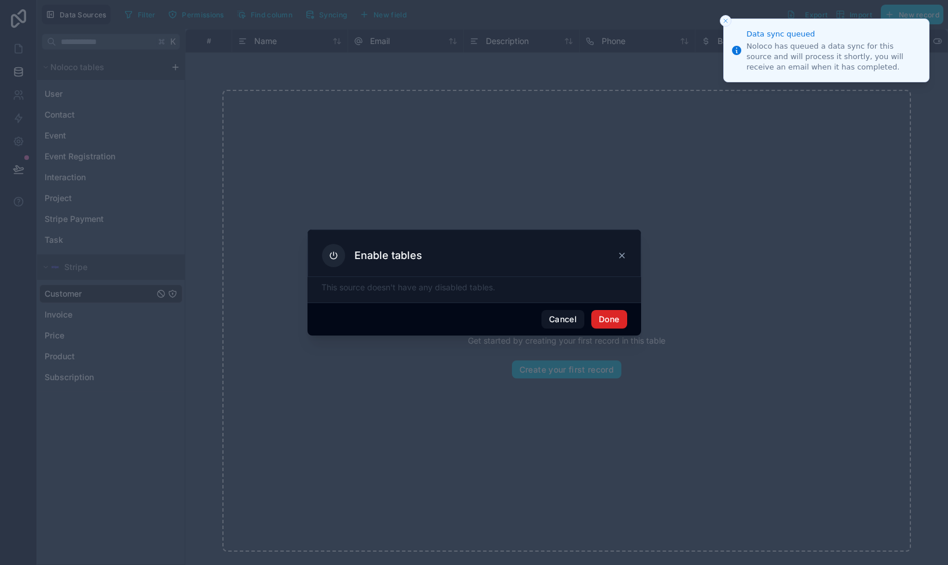
click at [619, 320] on button "Done" at bounding box center [608, 319] width 35 height 19
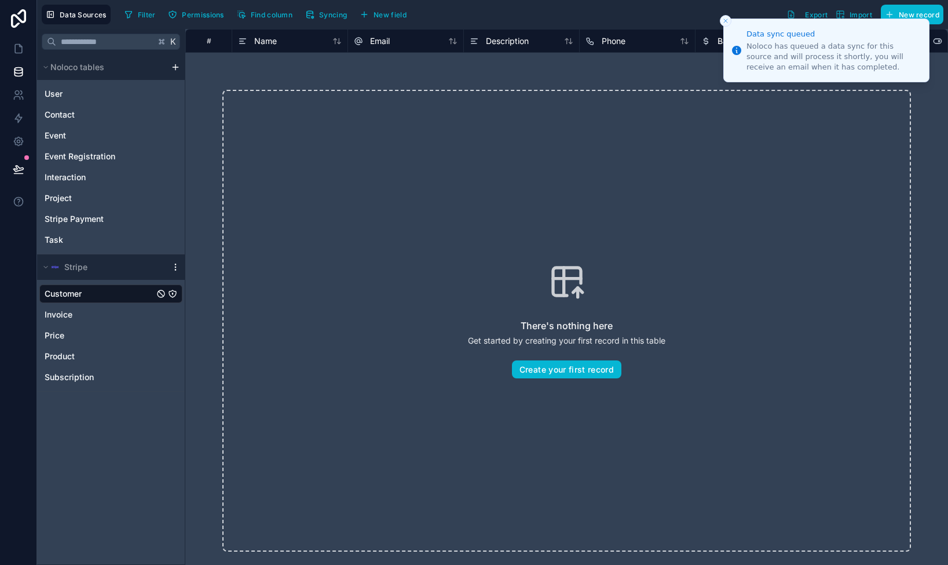
click at [176, 267] on icon "scrollable content" at bounding box center [175, 266] width 1 height 1
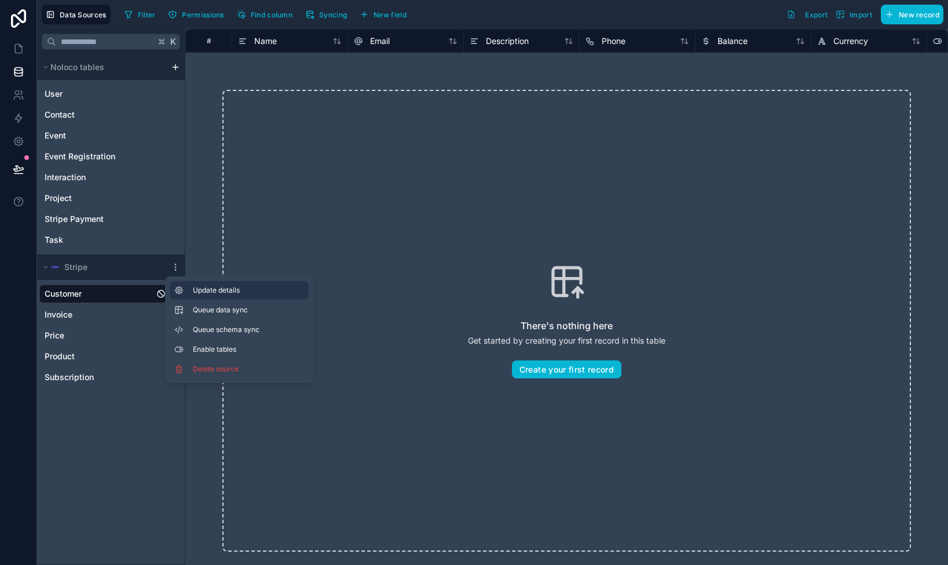
click at [243, 288] on span "Update details" at bounding box center [248, 290] width 111 height 9
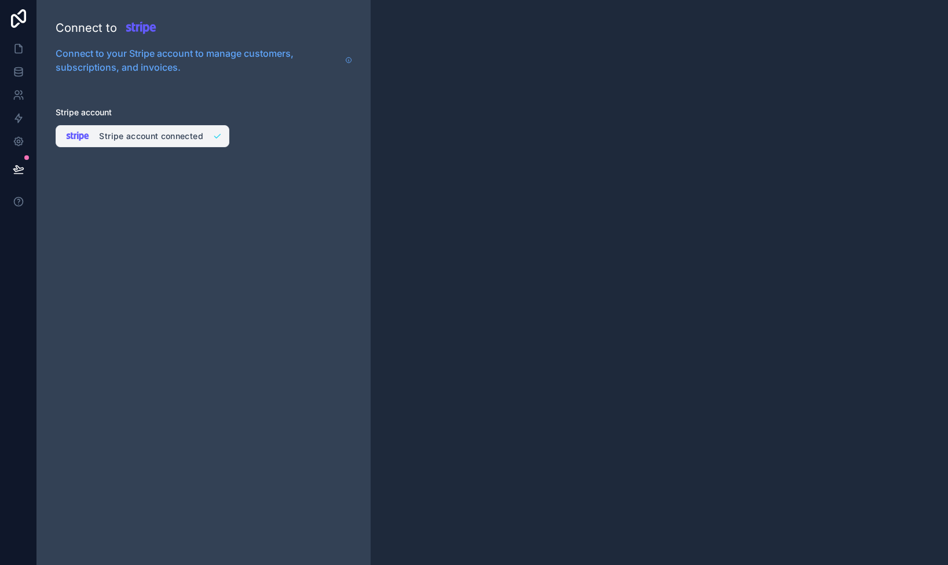
click at [151, 137] on button "Stripe account connected" at bounding box center [143, 136] width 174 height 22
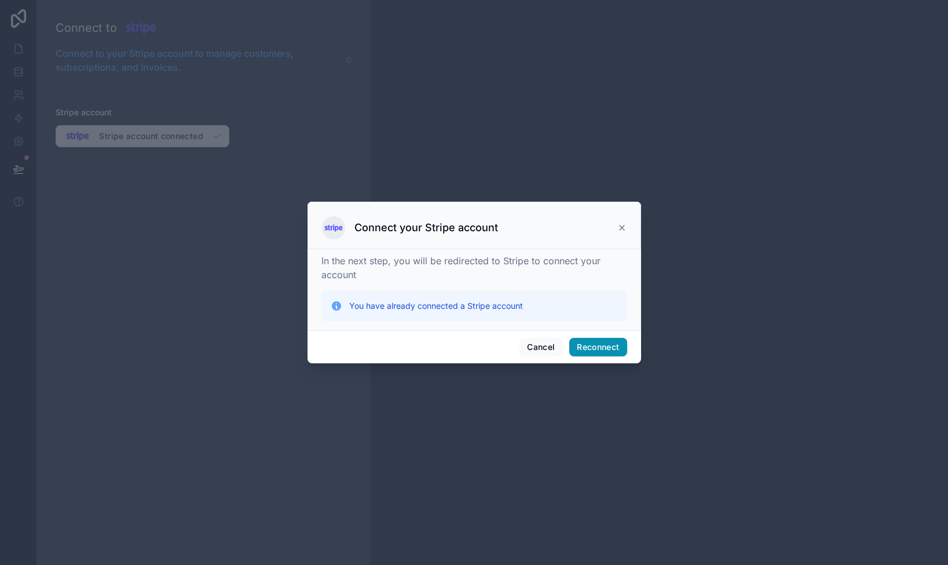
click at [604, 353] on button "Reconnect" at bounding box center [597, 347] width 57 height 19
click at [350, 29] on div at bounding box center [474, 282] width 948 height 565
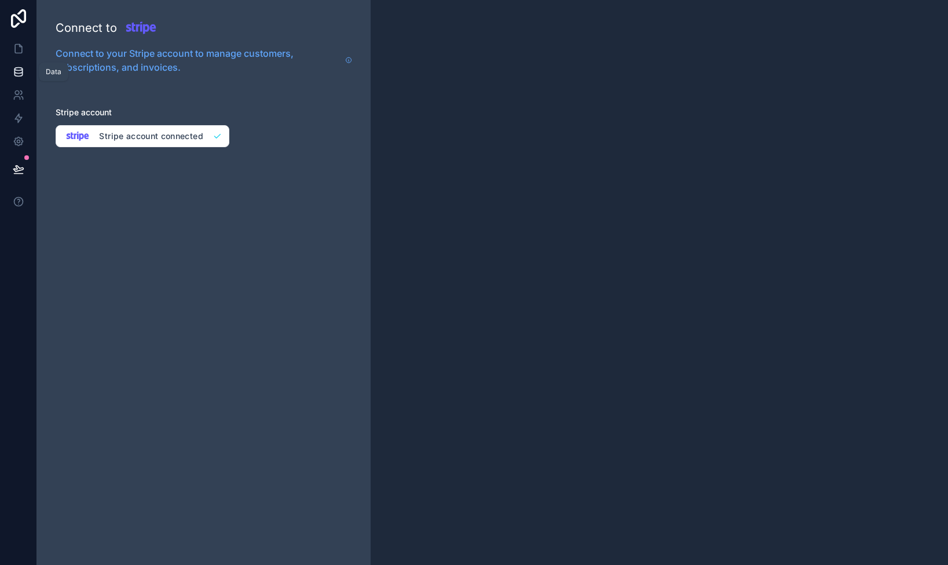
click at [20, 72] on icon at bounding box center [19, 72] width 12 height 12
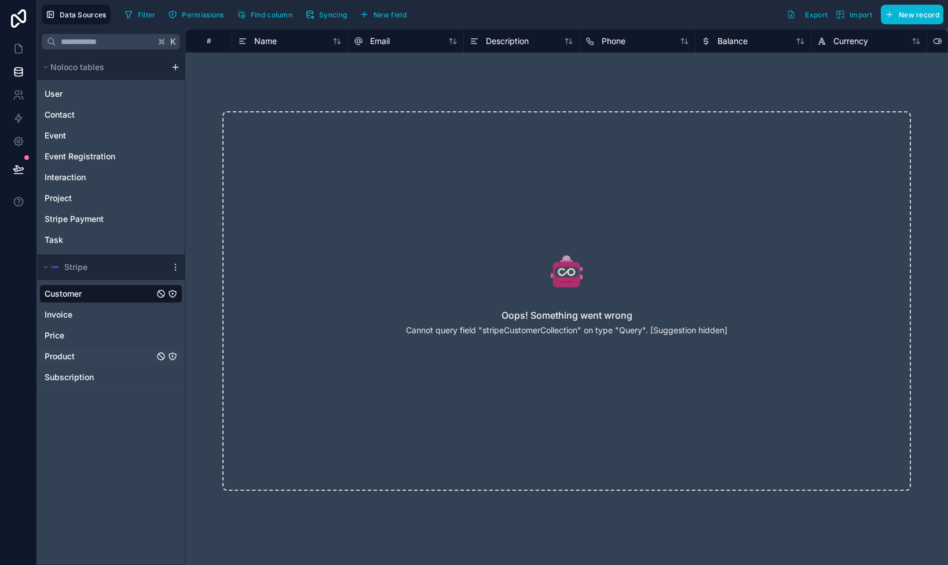
click at [65, 355] on span "Product" at bounding box center [60, 356] width 30 height 12
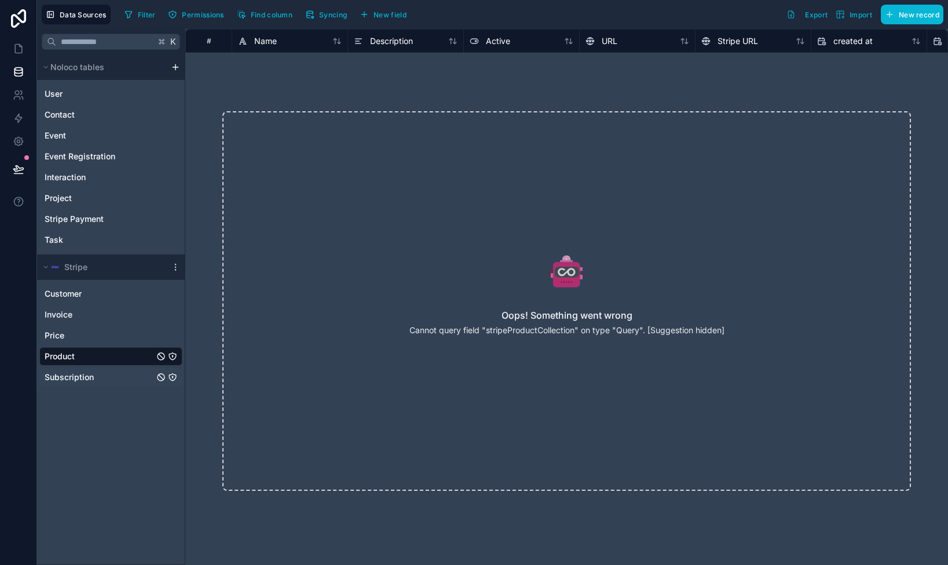
click at [68, 375] on span "Subscription" at bounding box center [69, 377] width 49 height 12
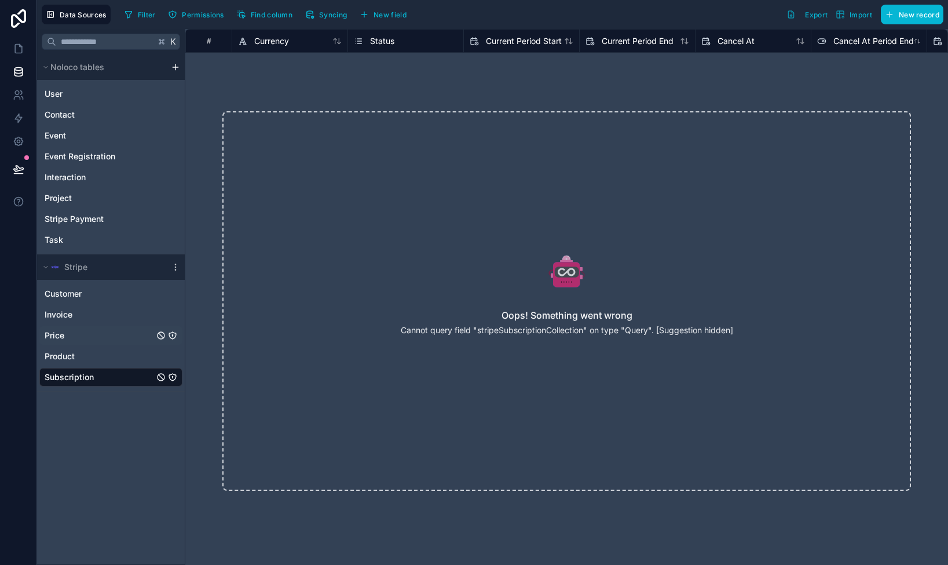
click at [60, 329] on link "Price" at bounding box center [110, 335] width 143 height 19
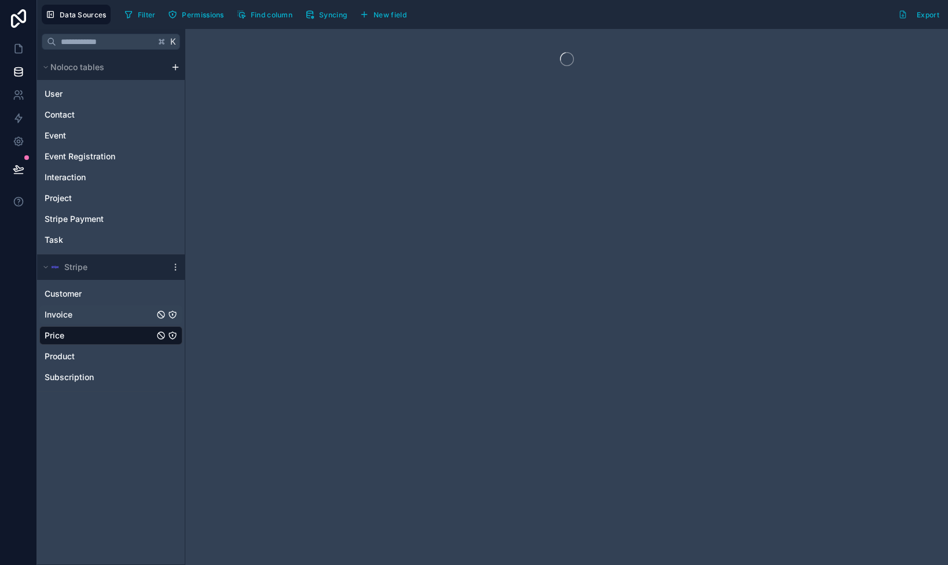
click at [61, 313] on span "Invoice" at bounding box center [59, 315] width 28 height 12
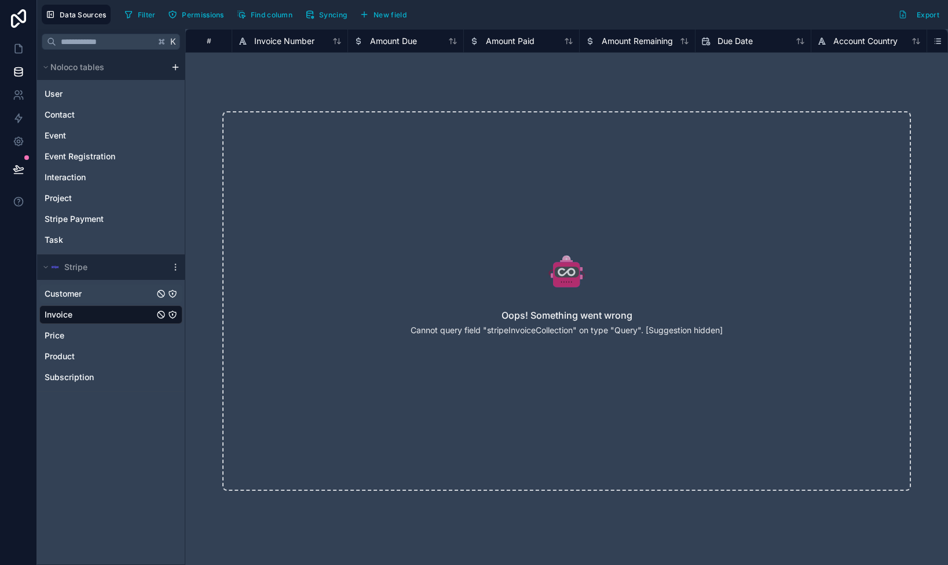
click at [63, 286] on link "Customer" at bounding box center [110, 293] width 143 height 19
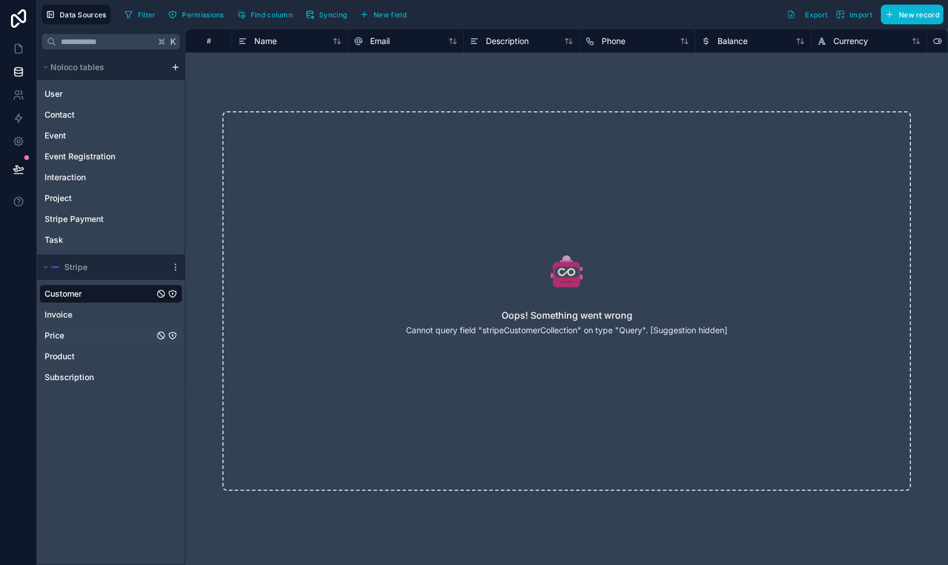
click at [56, 331] on span "Price" at bounding box center [55, 336] width 20 height 12
